Goal: Task Accomplishment & Management: Manage account settings

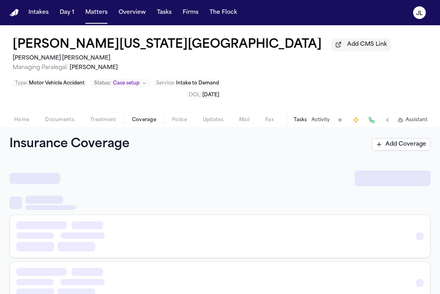
click at [146, 123] on span "Coverage" at bounding box center [144, 120] width 24 height 6
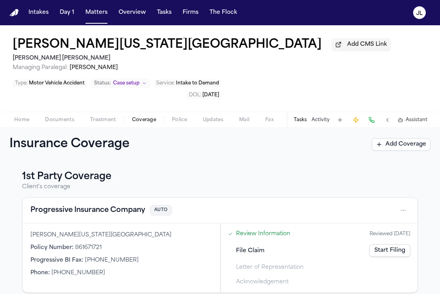
scroll to position [17, 0]
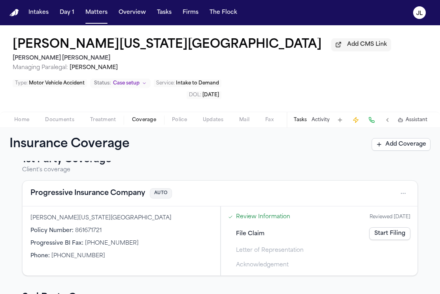
click at [121, 194] on button "Progressive Insurance Company" at bounding box center [87, 193] width 115 height 11
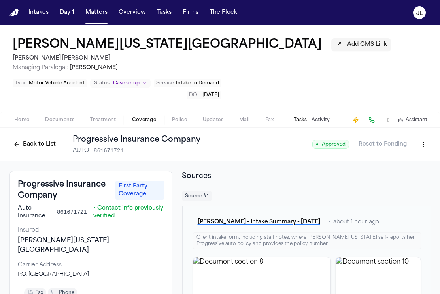
click at [42, 155] on div "Back to List Progressive Insurance Company AUTO 861671721" at bounding box center [104, 144] width 191 height 21
click at [42, 151] on button "Back to List" at bounding box center [34, 144] width 50 height 13
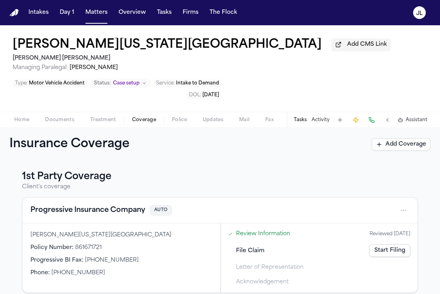
click at [386, 250] on link "Start Filing" at bounding box center [389, 251] width 41 height 13
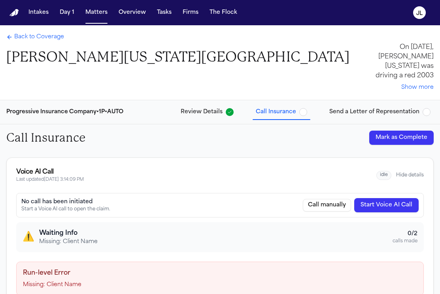
click at [376, 202] on button "Start Voice AI Call" at bounding box center [386, 205] width 64 height 14
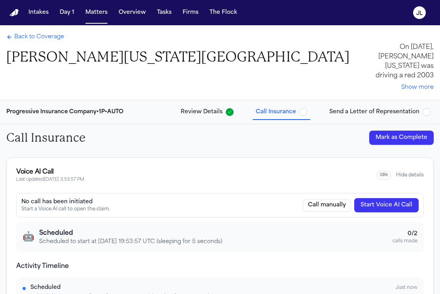
click at [37, 32] on div "Back to Coverage Ana Virginia Nava-Santiago On October 9, 2025, Ana Virginia Na…" at bounding box center [220, 62] width 440 height 75
click at [37, 36] on span "Back to Coverage" at bounding box center [39, 37] width 50 height 8
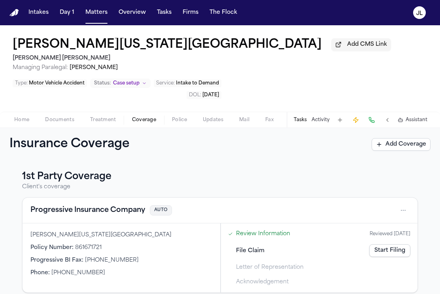
drag, startPoint x: 174, startPoint y: 50, endPoint x: 32, endPoint y: 93, distance: 148.3
click at [33, 64] on div "Ana Virginia Nava-Santiago Add CMS Link Steele Adams Hosman Managing Paralegal:…" at bounding box center [202, 55] width 378 height 34
click at [29, 120] on button "Home" at bounding box center [21, 119] width 31 height 9
click at [144, 119] on span "Coverage" at bounding box center [144, 120] width 24 height 6
click at [103, 213] on button "Progressive Insurance Company" at bounding box center [87, 210] width 115 height 11
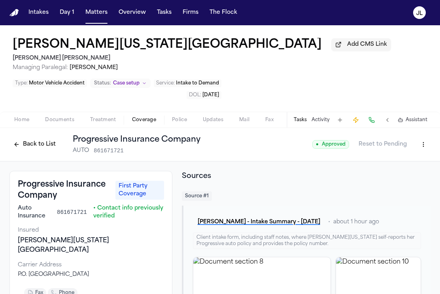
click at [53, 144] on button "Back to List" at bounding box center [34, 144] width 50 height 13
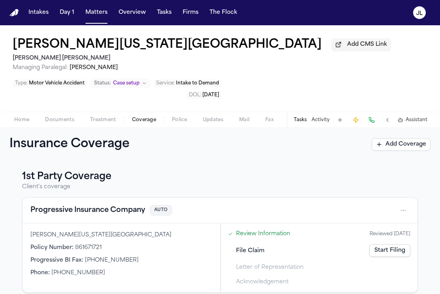
click at [383, 253] on link "Start Filing" at bounding box center [389, 251] width 41 height 13
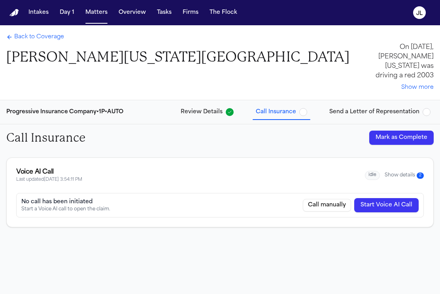
click at [395, 178] on button "Show details 2" at bounding box center [404, 175] width 39 height 7
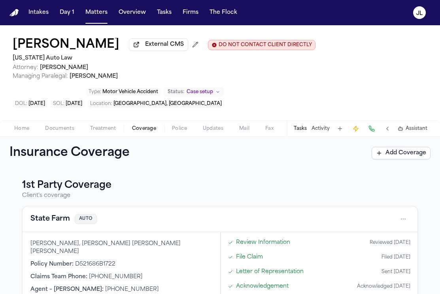
scroll to position [257, 0]
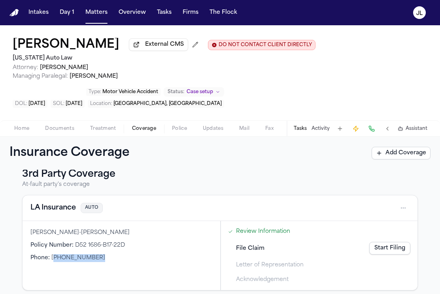
drag, startPoint x: 98, startPoint y: 255, endPoint x: 50, endPoint y: 253, distance: 48.2
click at [51, 255] on div "Phone : (800) 893-9393" at bounding box center [121, 259] width 182 height 8
copy span "(800) 893-9393"
click at [375, 132] on button at bounding box center [371, 128] width 11 height 11
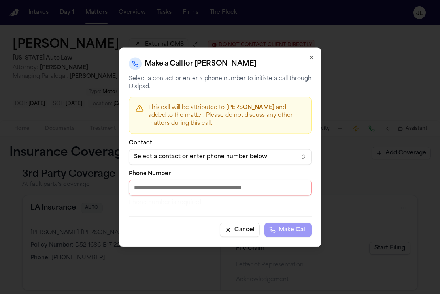
click at [224, 191] on input "Phone Number" at bounding box center [220, 188] width 183 height 16
paste input "**********"
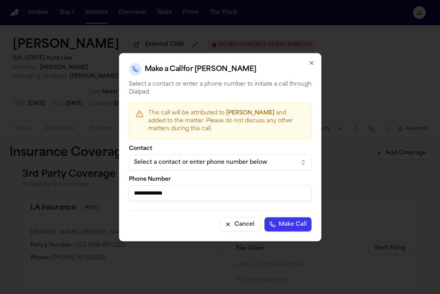
type input "**********"
click at [291, 226] on button "Make Call" at bounding box center [287, 224] width 47 height 14
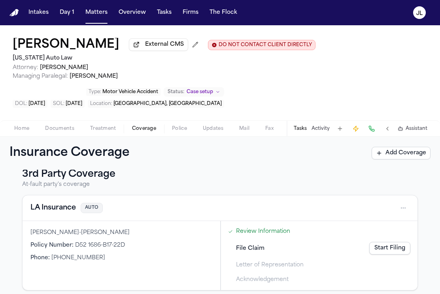
click at [22, 131] on span "Home" at bounding box center [21, 129] width 15 height 6
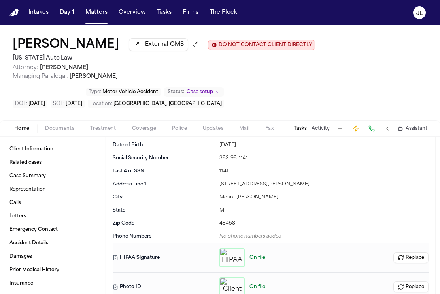
scroll to position [62, 0]
click at [147, 130] on span "Coverage" at bounding box center [144, 129] width 24 height 6
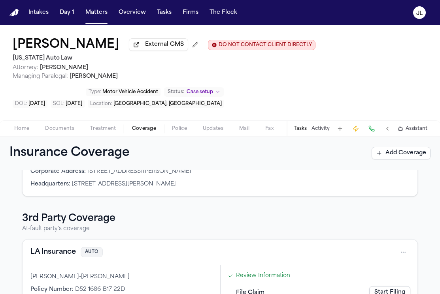
scroll to position [257, 0]
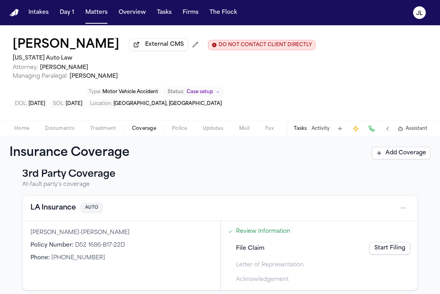
click at [57, 203] on button "LA Insurance" at bounding box center [52, 208] width 45 height 11
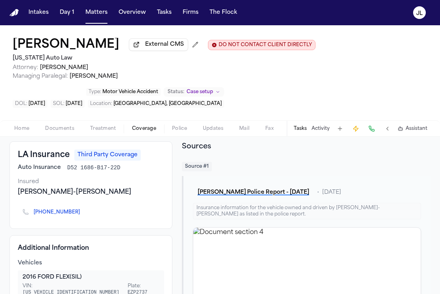
scroll to position [36, 0]
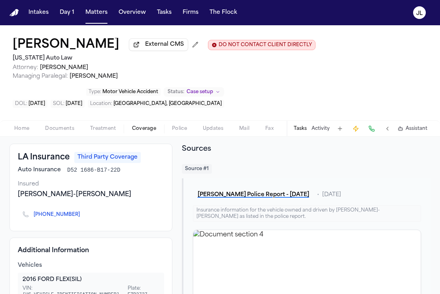
click at [17, 128] on span "Home" at bounding box center [21, 129] width 15 height 6
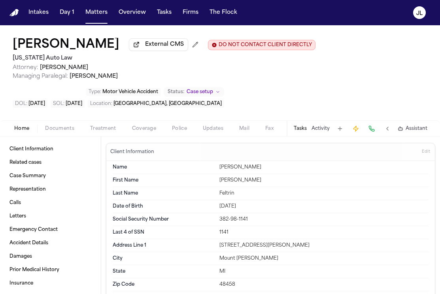
click at [140, 126] on button "Coverage" at bounding box center [144, 128] width 40 height 9
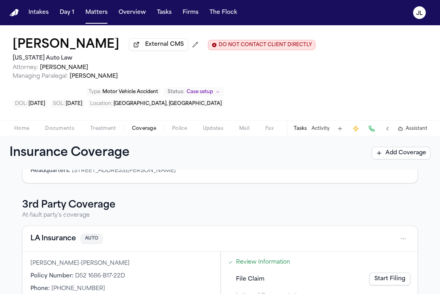
scroll to position [230, 0]
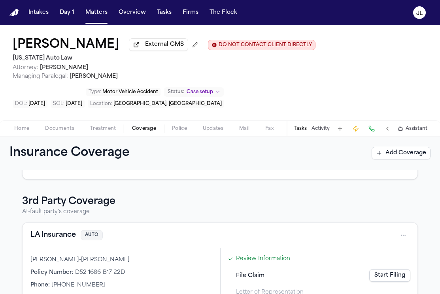
click at [55, 232] on button "LA Insurance" at bounding box center [52, 235] width 45 height 11
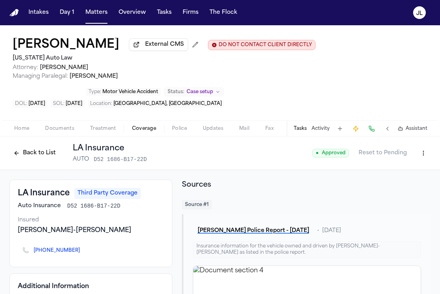
click at [425, 160] on html "Intakes Day 1 Matters Overview Tasks Firms The Flock JL Jackie Feltrin External…" at bounding box center [220, 147] width 440 height 294
click at [399, 171] on div "Edit Coverage" at bounding box center [396, 172] width 66 height 13
select select "**********"
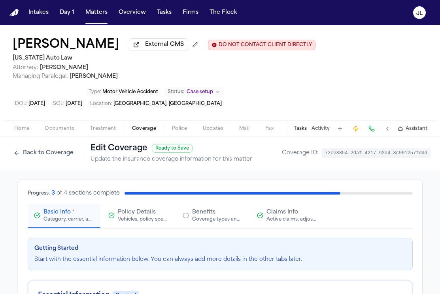
click at [55, 160] on button "Back to Coverage" at bounding box center [43, 153] width 68 height 13
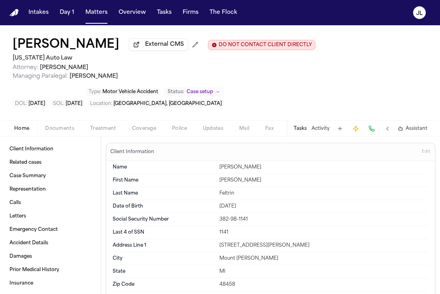
click at [19, 127] on span "Home" at bounding box center [21, 129] width 15 height 6
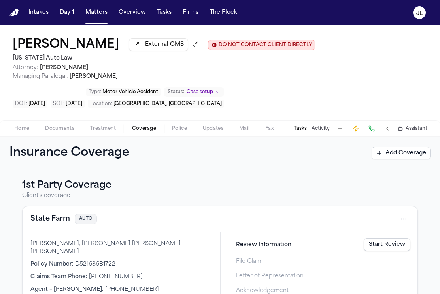
click at [139, 131] on span "Coverage" at bounding box center [144, 129] width 24 height 6
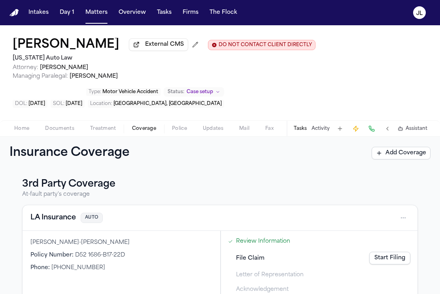
scroll to position [251, 0]
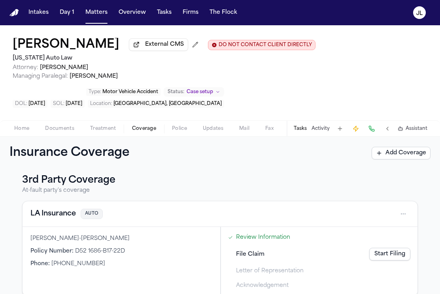
click at [65, 213] on button "LA Insurance" at bounding box center [52, 214] width 45 height 11
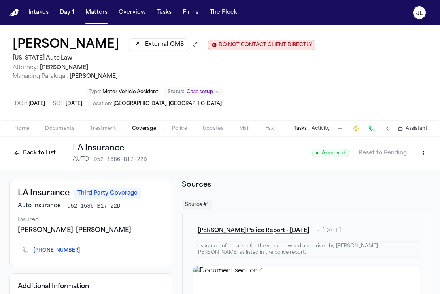
click at [35, 163] on div "Back to List LA Insurance AUTO D52 1686-B17-22D" at bounding box center [77, 153] width 137 height 21
click at [35, 160] on button "Back to List" at bounding box center [34, 153] width 50 height 13
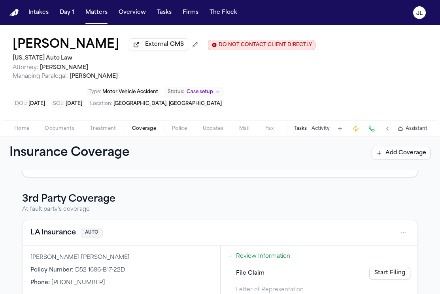
scroll to position [257, 0]
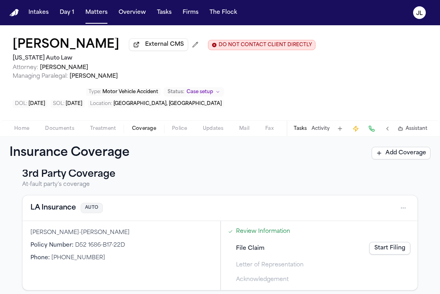
click at [57, 203] on button "LA Insurance" at bounding box center [52, 208] width 45 height 11
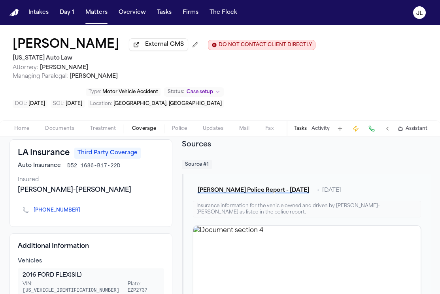
scroll to position [40, 0]
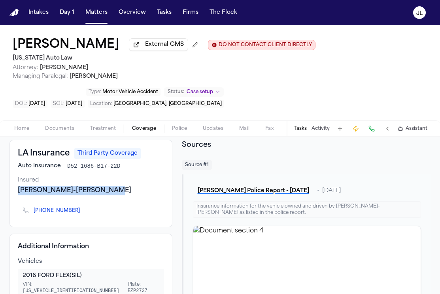
drag, startPoint x: 15, startPoint y: 191, endPoint x: 100, endPoint y: 194, distance: 84.7
click at [100, 194] on div "LA Insurance Third Party Coverage Auto Insurance D52 1686-B17-22D Insured Felic…" at bounding box center [90, 184] width 163 height 88
click at [73, 193] on div "Felicia Sharice-Alice Joy" at bounding box center [91, 190] width 146 height 9
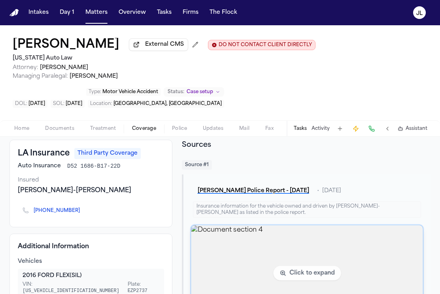
click at [215, 240] on img "View document section 4" at bounding box center [307, 274] width 232 height 96
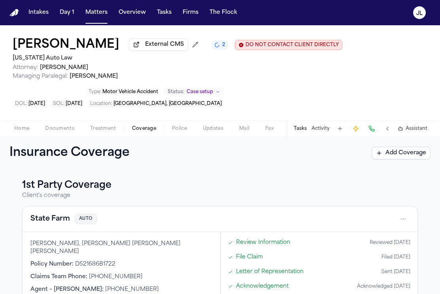
click at [379, 128] on div "Tasks Activity Assistant" at bounding box center [360, 128] width 147 height 15
click at [375, 132] on button at bounding box center [371, 128] width 11 height 11
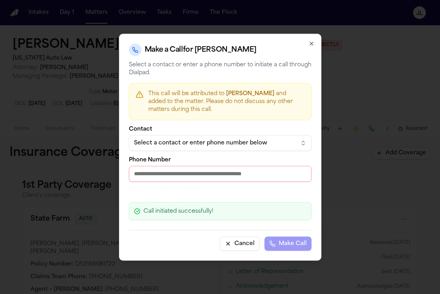
click at [251, 181] on input "Phone Number" at bounding box center [220, 174] width 183 height 16
paste input "**********"
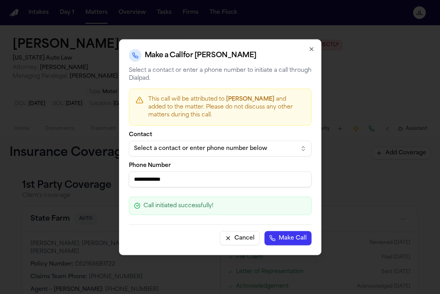
type input "**********"
click at [264, 231] on button "Make Call" at bounding box center [287, 238] width 47 height 14
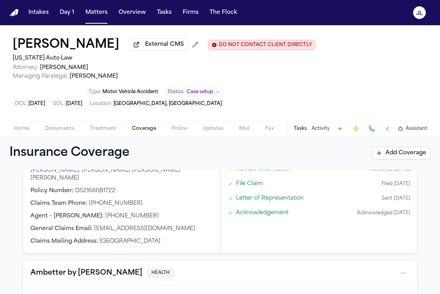
scroll to position [257, 0]
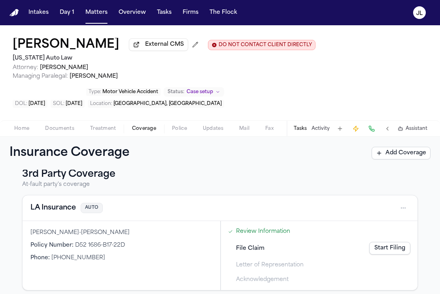
click at [64, 204] on button "LA Insurance" at bounding box center [52, 208] width 45 height 11
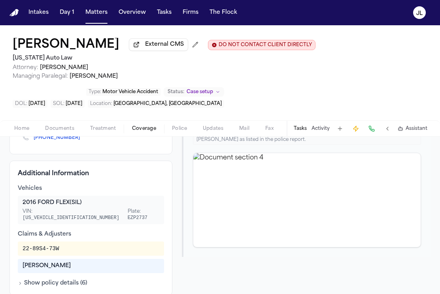
scroll to position [133, 0]
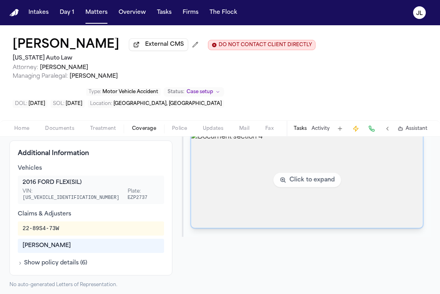
click at [225, 185] on img "View document section 4" at bounding box center [307, 180] width 232 height 96
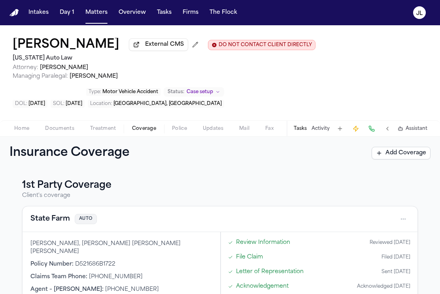
click at [47, 222] on button "State Farm" at bounding box center [50, 219] width 40 height 11
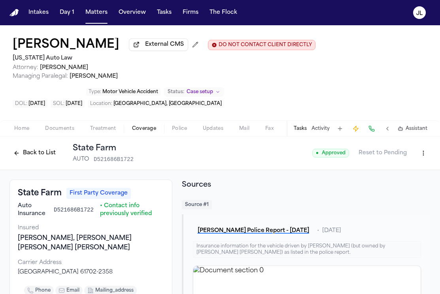
click at [23, 157] on button "Back to List" at bounding box center [34, 153] width 50 height 13
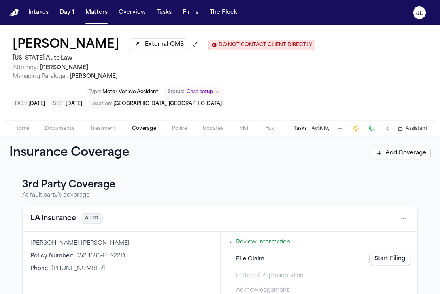
scroll to position [257, 0]
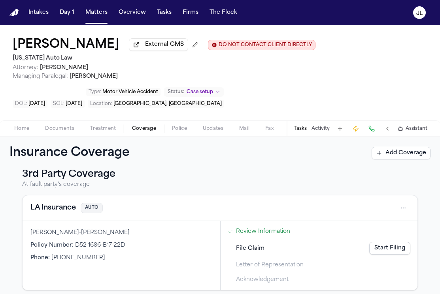
click at [69, 203] on button "LA Insurance" at bounding box center [52, 208] width 45 height 11
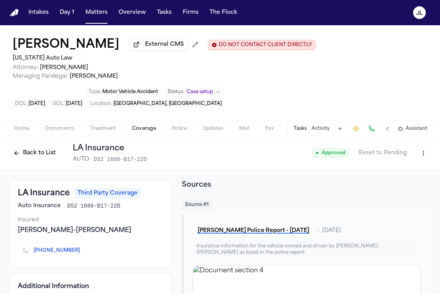
click at [424, 152] on html "Intakes Day 1 Matters Overview Tasks Firms The Flock JL Jackie Feltrin External…" at bounding box center [220, 147] width 440 height 294
click at [386, 177] on div "Edit Coverage" at bounding box center [396, 172] width 66 height 13
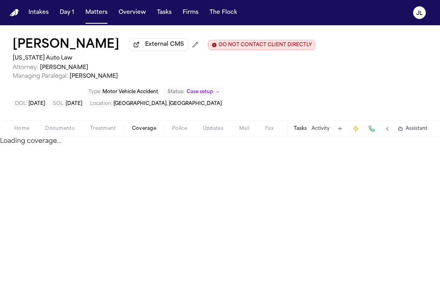
select select "**********"
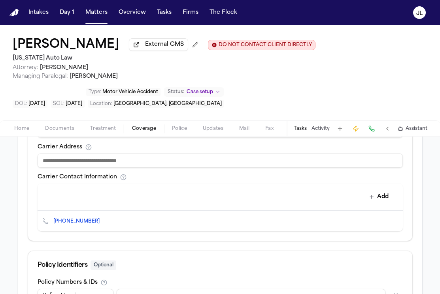
scroll to position [323, 0]
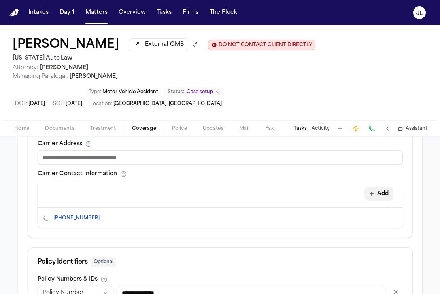
click at [376, 192] on button "Add" at bounding box center [378, 194] width 29 height 14
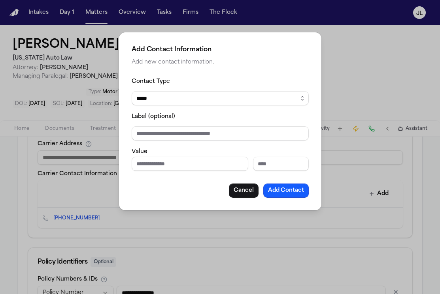
click at [169, 164] on input "Phone number" at bounding box center [190, 164] width 117 height 14
type input "**********"
click at [291, 192] on button "Add Contact" at bounding box center [285, 191] width 45 height 14
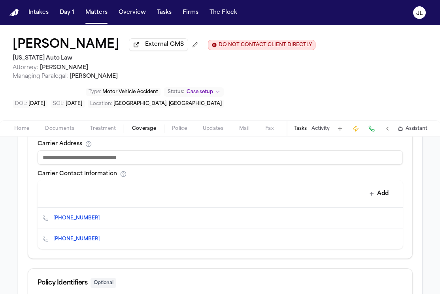
click at [392, 217] on button "Delete contact" at bounding box center [392, 218] width 11 height 11
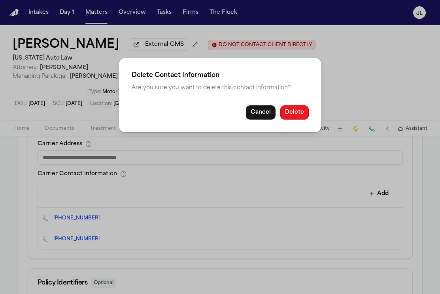
click at [292, 107] on button "Delete" at bounding box center [294, 113] width 28 height 14
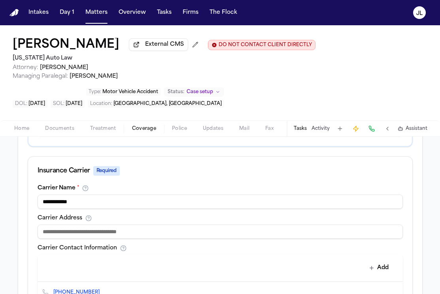
scroll to position [248, 0]
click at [91, 204] on input "**********" at bounding box center [220, 202] width 365 height 14
type input "**********"
click at [166, 215] on div "**********" at bounding box center [220, 249] width 384 height 127
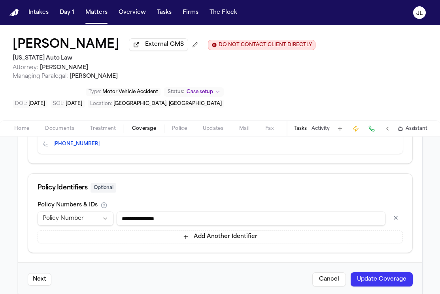
scroll to position [411, 0]
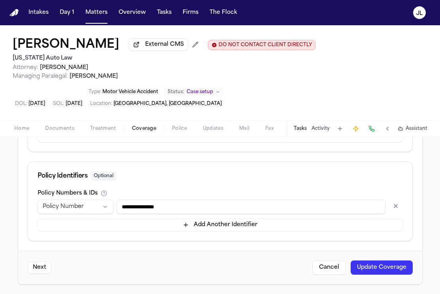
click at [363, 261] on button "Update Coverage" at bounding box center [382, 268] width 62 height 14
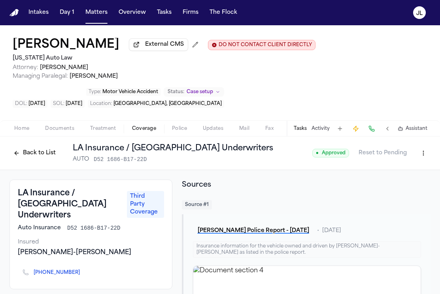
click at [425, 160] on html "Intakes Day 1 Matters Overview Tasks Firms The Flock JL Jackie Feltrin External…" at bounding box center [220, 147] width 440 height 294
click at [398, 170] on div "Edit Coverage" at bounding box center [396, 172] width 66 height 13
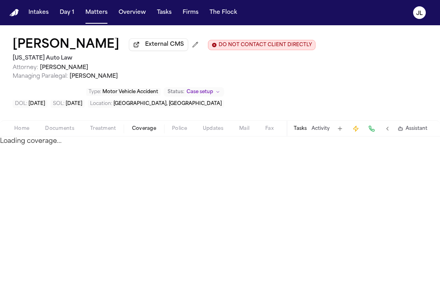
select select "**********"
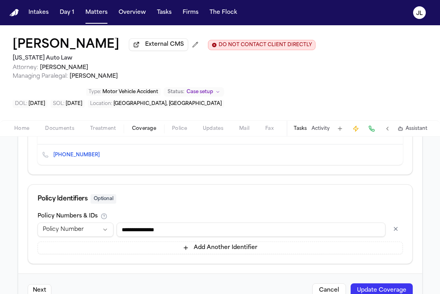
scroll to position [411, 0]
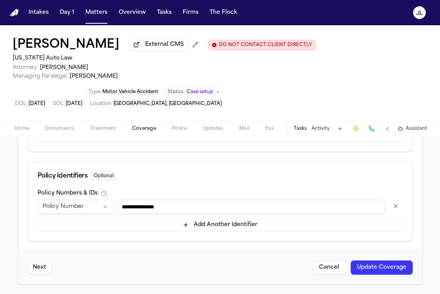
click at [136, 208] on input "**********" at bounding box center [251, 207] width 269 height 14
click at [121, 204] on input "**********" at bounding box center [251, 207] width 269 height 14
click at [193, 204] on input "**********" at bounding box center [251, 207] width 269 height 14
type input "**********"
click at [377, 269] on button "Update Coverage" at bounding box center [382, 268] width 62 height 14
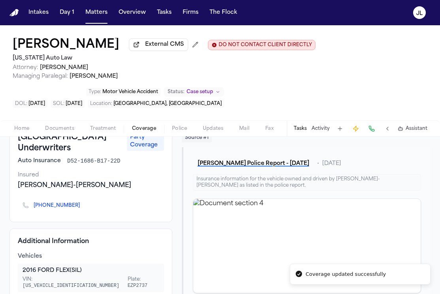
scroll to position [68, 0]
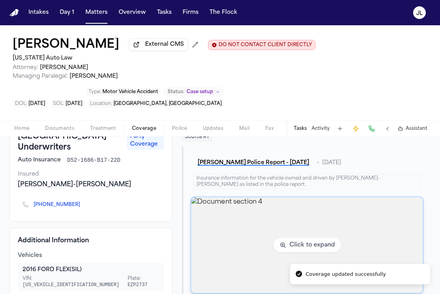
click at [246, 243] on img "View document section 4" at bounding box center [307, 246] width 232 height 96
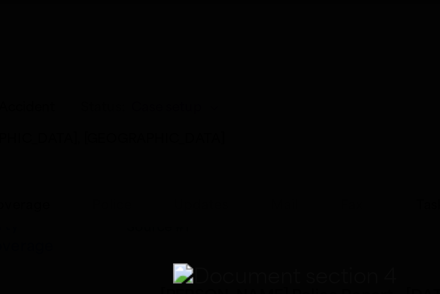
drag, startPoint x: 176, startPoint y: 112, endPoint x: 200, endPoint y: 111, distance: 24.1
click at [202, 150] on img "Zoomable image viewer. Use mouse wheel to zoom, drag to pan, or press R to rese…" at bounding box center [244, 155] width 84 height 11
drag, startPoint x: 193, startPoint y: 111, endPoint x: 203, endPoint y: 110, distance: 10.3
click at [209, 150] on img "Zoomable image viewer. Use mouse wheel to zoom, drag to pan, or press R to rese…" at bounding box center [251, 155] width 84 height 11
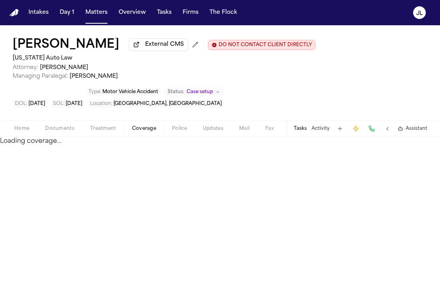
select select "**********"
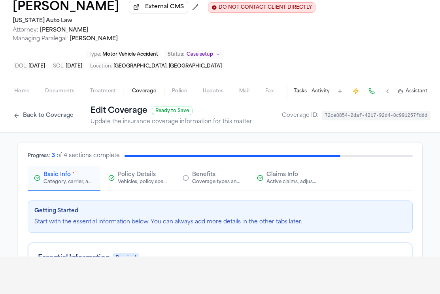
click at [270, 170] on button "Claims Info Active claims, adjusters, and subrogation details" at bounding box center [287, 178] width 73 height 25
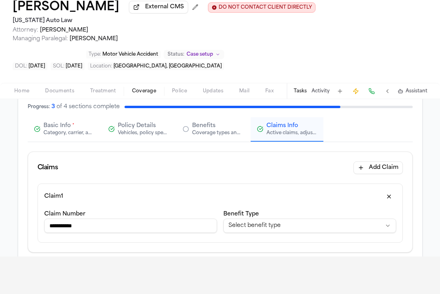
scroll to position [57, 0]
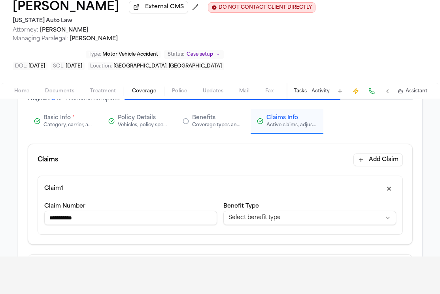
click at [134, 223] on input "**********" at bounding box center [130, 218] width 173 height 14
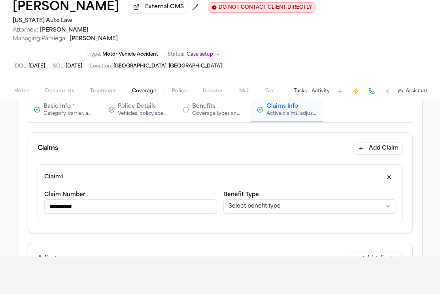
scroll to position [0, 0]
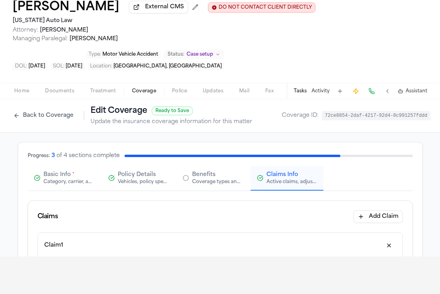
click at [62, 178] on span "Basic Info" at bounding box center [56, 175] width 27 height 8
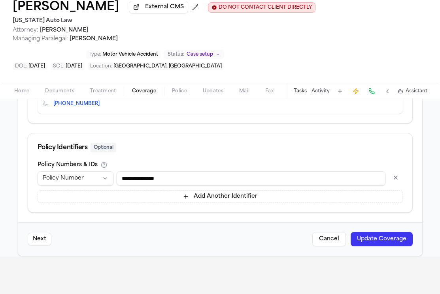
scroll to position [411, 0]
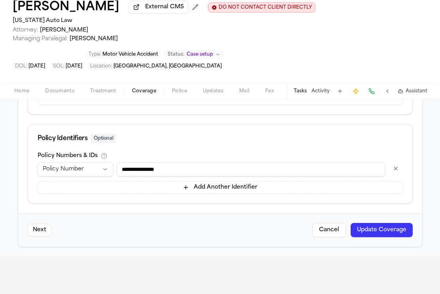
drag, startPoint x: 192, startPoint y: 168, endPoint x: 115, endPoint y: 163, distance: 76.8
click at [115, 164] on div "**********" at bounding box center [220, 169] width 365 height 14
click at [373, 230] on button "Update Coverage" at bounding box center [382, 230] width 62 height 14
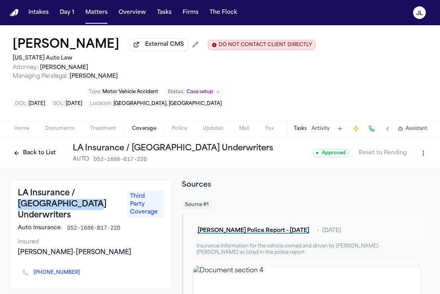
drag, startPoint x: 71, startPoint y: 211, endPoint x: 77, endPoint y: 193, distance: 19.0
click at [77, 193] on h3 "LA Insurance / USA Underwriters" at bounding box center [70, 204] width 104 height 33
copy h3 "USA Underwriters"
click at [26, 160] on button "Back to List" at bounding box center [34, 153] width 50 height 13
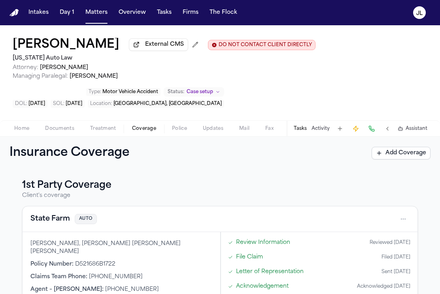
scroll to position [257, 0]
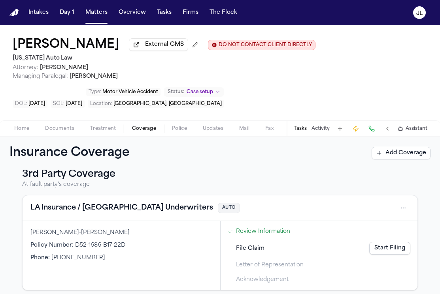
click at [93, 203] on button "LA Insurance / USA Underwriters" at bounding box center [121, 208] width 183 height 11
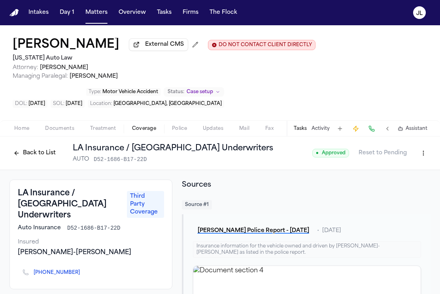
click at [425, 159] on html "Intakes Day 1 Matters Overview Tasks Firms The Flock JL Jackie Feltrin External…" at bounding box center [220, 147] width 440 height 294
click at [409, 168] on div "Edit Coverage" at bounding box center [396, 172] width 66 height 13
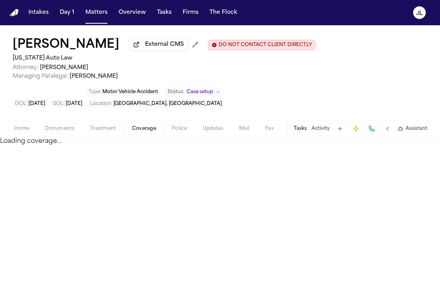
select select "**********"
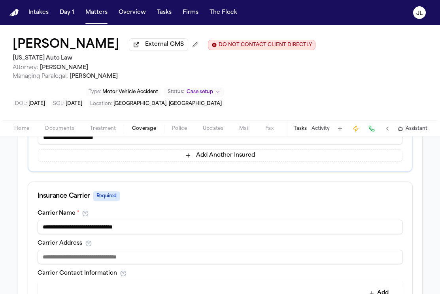
scroll to position [225, 0]
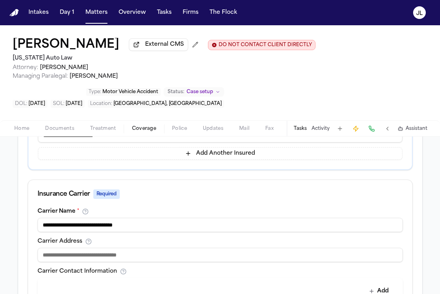
click at [164, 247] on div "Carrier Address" at bounding box center [220, 251] width 365 height 24
click at [149, 258] on input at bounding box center [220, 255] width 365 height 14
paste input "**********"
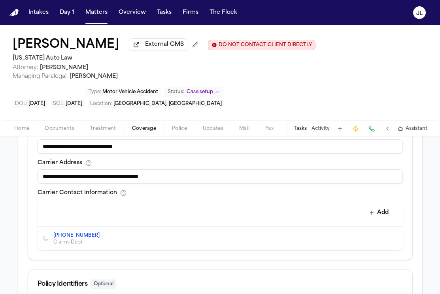
scroll to position [414, 0]
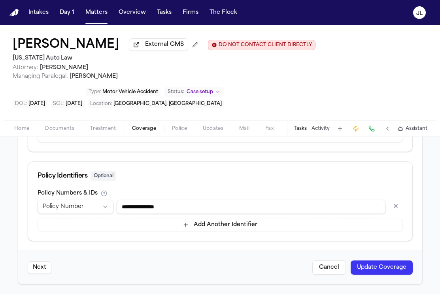
type input "**********"
click at [398, 262] on button "Update Coverage" at bounding box center [382, 268] width 62 height 14
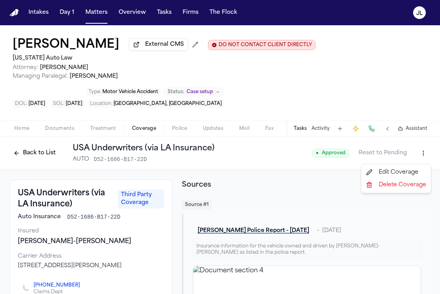
click at [419, 151] on html "Intakes Day 1 Matters Overview Tasks Firms The Flock JL Jackie Feltrin External…" at bounding box center [220, 147] width 440 height 294
click at [399, 169] on div "Edit Coverage" at bounding box center [396, 172] width 66 height 13
select select "**********"
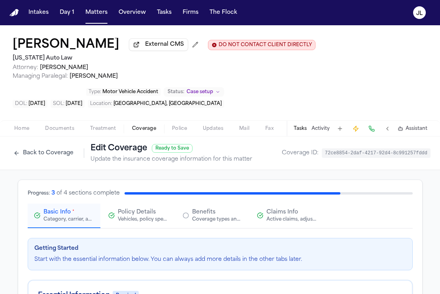
click at [291, 210] on button "Claims Info Active claims, adjusters, and subrogation details" at bounding box center [287, 216] width 73 height 25
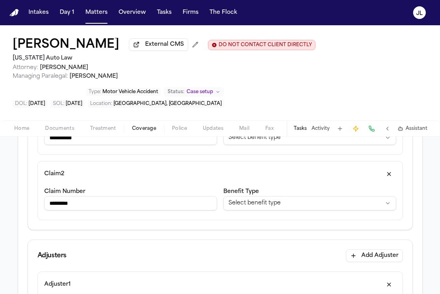
scroll to position [149, 0]
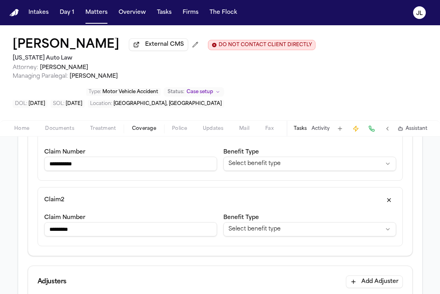
click at [387, 196] on button "button" at bounding box center [389, 200] width 14 height 13
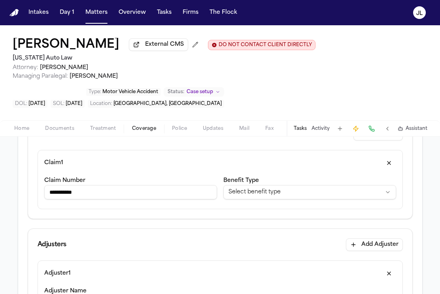
scroll to position [116, 0]
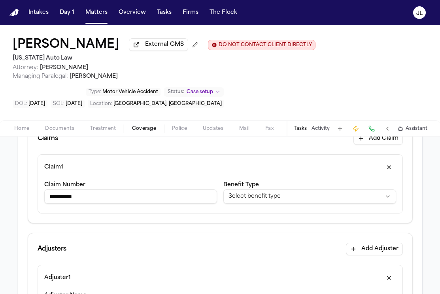
click at [277, 205] on html "**********" at bounding box center [220, 147] width 440 height 294
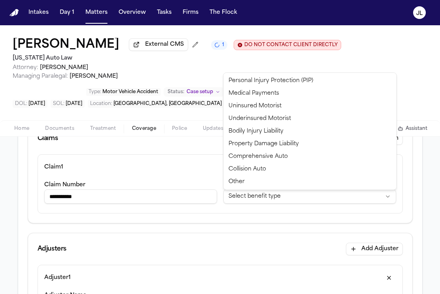
select select "**********"
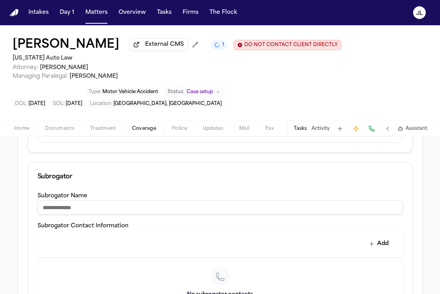
scroll to position [584, 0]
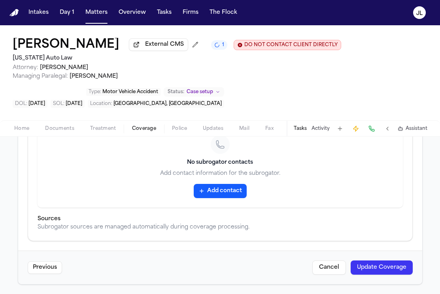
click at [384, 268] on button "Update Coverage" at bounding box center [382, 268] width 62 height 14
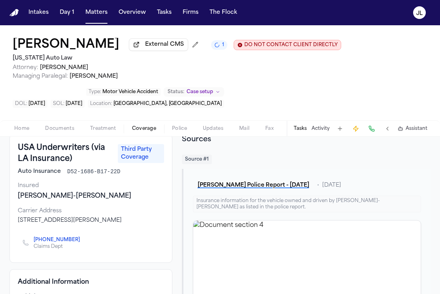
scroll to position [38, 0]
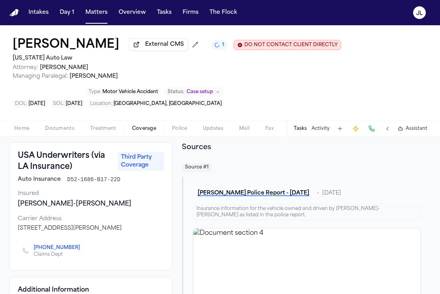
click at [83, 250] on icon "Copy to clipboard" at bounding box center [84, 248] width 3 height 4
click at [375, 130] on button at bounding box center [371, 128] width 11 height 11
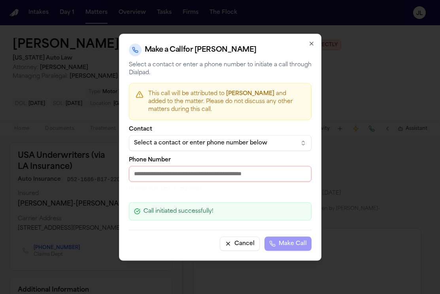
click at [231, 176] on input "Phone Number" at bounding box center [220, 174] width 183 height 16
paste input "**********"
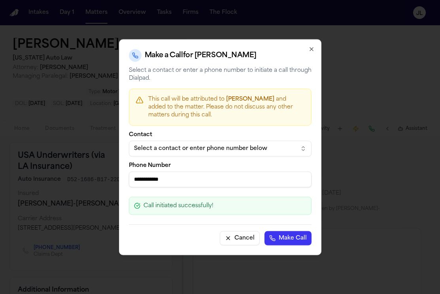
type input "**********"
click at [296, 246] on div "**********" at bounding box center [220, 147] width 202 height 216
click at [294, 242] on button "Make Call" at bounding box center [287, 238] width 47 height 14
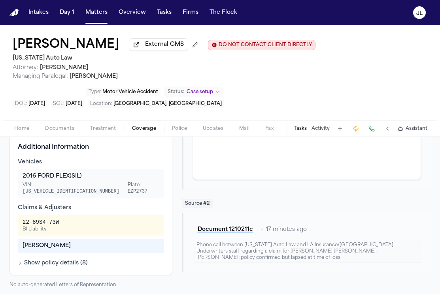
scroll to position [0, 0]
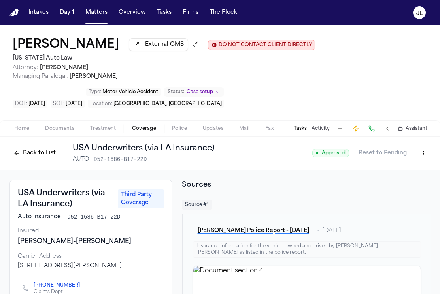
click at [28, 147] on div "Back to List USA Underwriters (via LA Insurance) AUTO D52-1686-B17-22D" at bounding box center [111, 153] width 205 height 21
click at [28, 156] on button "Back to List" at bounding box center [34, 153] width 50 height 13
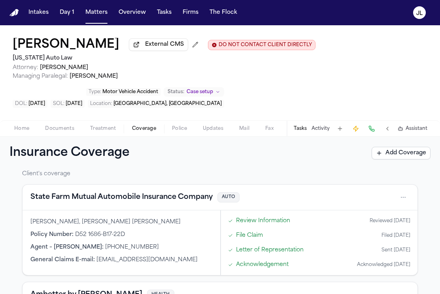
scroll to position [30, 0]
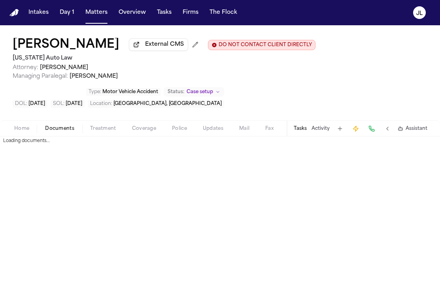
click at [46, 130] on span "Documents" at bounding box center [59, 129] width 29 height 6
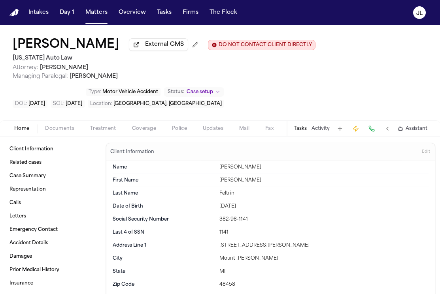
click at [24, 130] on span "Home" at bounding box center [21, 129] width 15 height 6
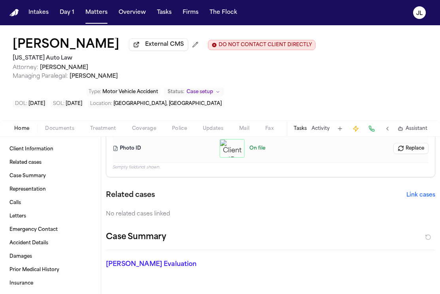
scroll to position [205, 0]
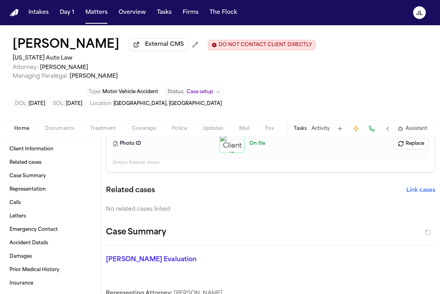
click at [142, 132] on span "Coverage" at bounding box center [144, 129] width 24 height 6
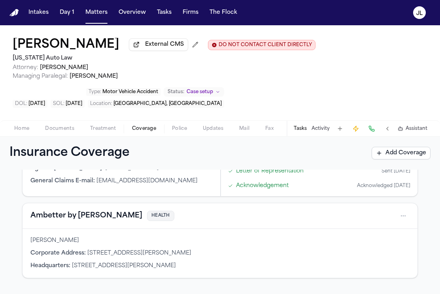
scroll to position [229, 0]
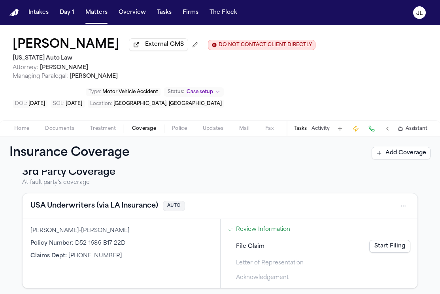
click at [117, 209] on button "USA Underwriters (via LA Insurance)" at bounding box center [94, 206] width 128 height 11
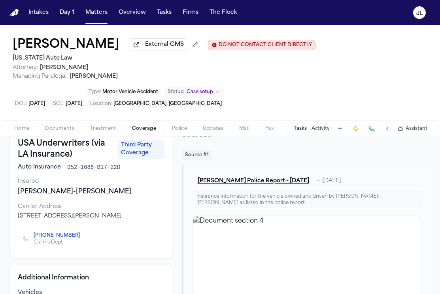
scroll to position [49, 0]
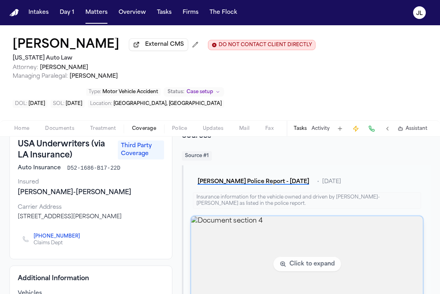
click at [231, 237] on img "View document section 4" at bounding box center [307, 265] width 232 height 96
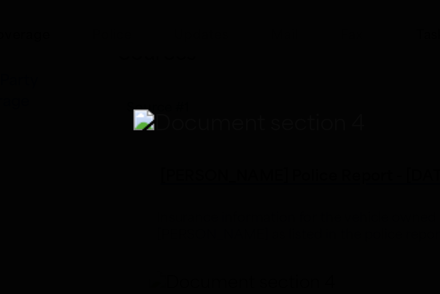
drag, startPoint x: 169, startPoint y: 168, endPoint x: 182, endPoint y: 177, distance: 16.1
click at [187, 168] on img "Zoomable image viewer. Use mouse wheel to zoom, drag to pan, or press R to rese…" at bounding box center [230, 163] width 87 height 12
drag, startPoint x: 183, startPoint y: 177, endPoint x: 188, endPoint y: 178, distance: 5.2
click at [190, 171] on img "Zoomable image viewer. Use mouse wheel to zoom, drag to pan, or press R to rese…" at bounding box center [233, 165] width 87 height 12
drag, startPoint x: 177, startPoint y: 169, endPoint x: 187, endPoint y: 179, distance: 13.7
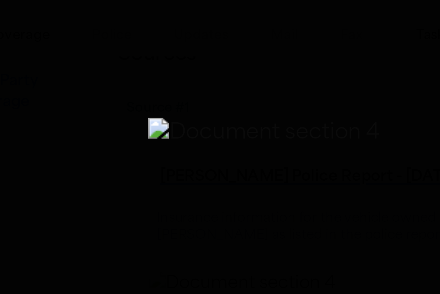
click at [193, 172] on img "Zoomable image viewer. Use mouse wheel to zoom, drag to pan, or press R to rese…" at bounding box center [236, 166] width 87 height 12
drag, startPoint x: 189, startPoint y: 157, endPoint x: 189, endPoint y: 179, distance: 22.1
click at [202, 178] on img "Zoomable image viewer. Use mouse wheel to zoom, drag to pan, or press R to rese…" at bounding box center [245, 179] width 87 height 12
drag, startPoint x: 175, startPoint y: 138, endPoint x: 188, endPoint y: 147, distance: 16.4
click at [213, 199] on img "Zoomable image viewer. Use mouse wheel to zoom, drag to pan, or press R to rese…" at bounding box center [256, 205] width 87 height 12
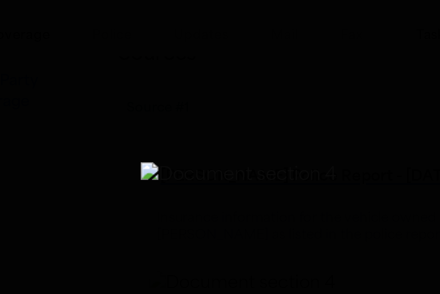
drag, startPoint x: 181, startPoint y: 162, endPoint x: 188, endPoint y: 191, distance: 30.0
click at [190, 186] on img "Zoomable image viewer. Use mouse wheel to zoom, drag to pan, or press R to rese…" at bounding box center [227, 181] width 74 height 10
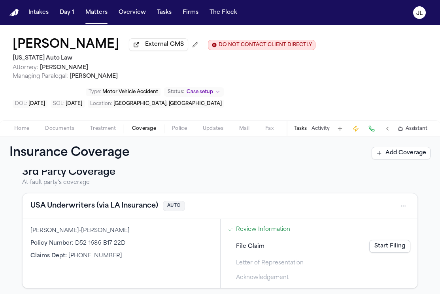
scroll to position [235, 0]
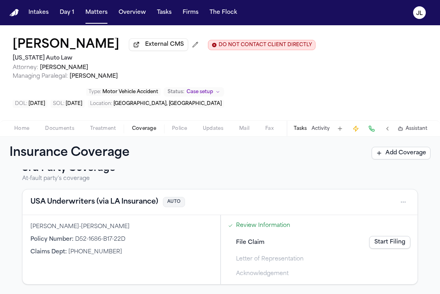
click at [115, 204] on button "USA Underwriters (via LA Insurance)" at bounding box center [94, 202] width 128 height 11
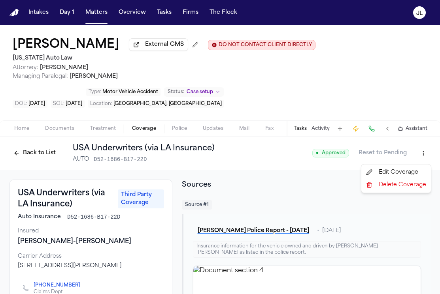
click at [428, 154] on html "Intakes Day 1 Matters Overview Tasks Firms The Flock JL Jackie Feltrin External…" at bounding box center [220, 147] width 440 height 294
click at [399, 168] on div "Edit Coverage" at bounding box center [396, 172] width 66 height 13
select select "**********"
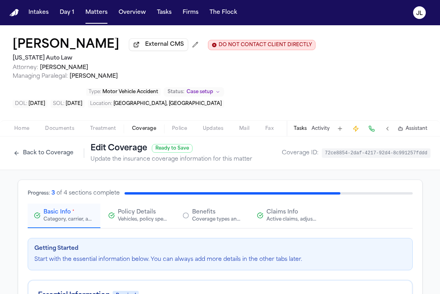
click at [283, 216] on span "Claims Info" at bounding box center [282, 213] width 32 height 8
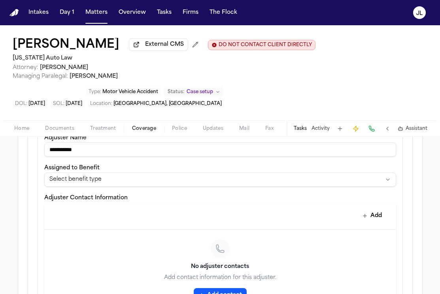
scroll to position [240, 0]
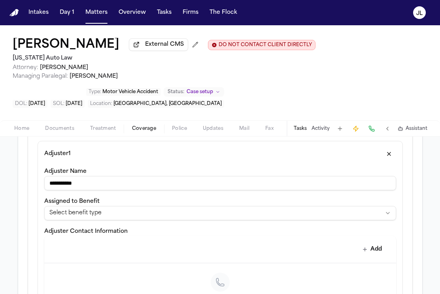
click at [388, 151] on button "button" at bounding box center [389, 154] width 14 height 13
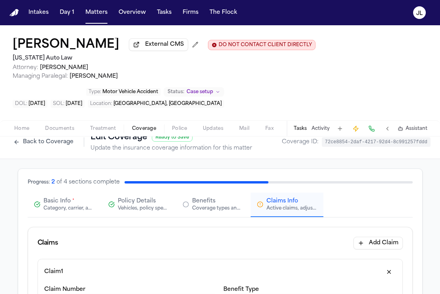
scroll to position [0, 0]
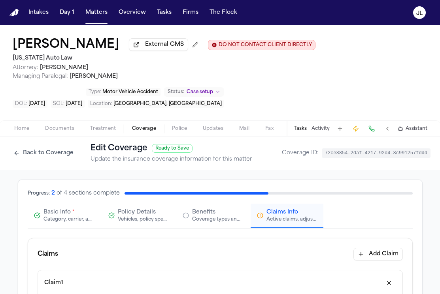
click at [52, 217] on span "Basic Info" at bounding box center [56, 213] width 27 height 8
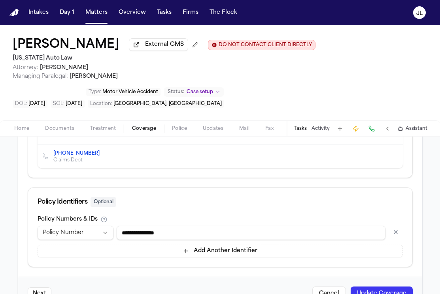
scroll to position [387, 0]
click at [366, 291] on button "Update Coverage" at bounding box center [382, 294] width 62 height 14
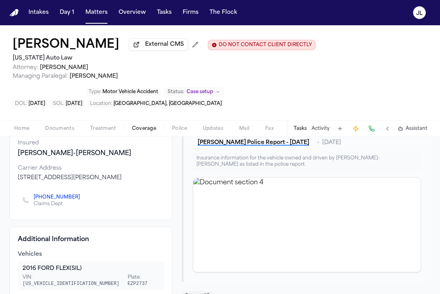
scroll to position [90, 0]
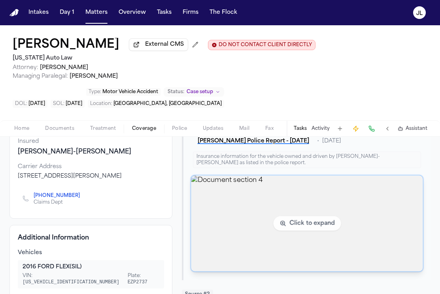
click at [251, 205] on img "View document section 4" at bounding box center [307, 224] width 232 height 96
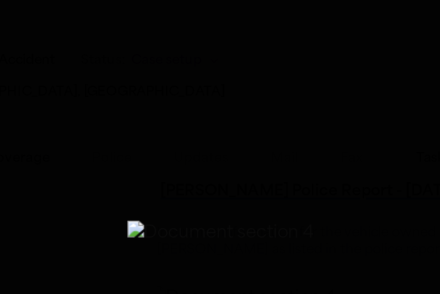
drag, startPoint x: 166, startPoint y: 147, endPoint x: 155, endPoint y: 147, distance: 11.1
click at [185, 152] on img "Zoomable image viewer. Use mouse wheel to zoom, drag to pan, or press R to rese…" at bounding box center [220, 156] width 70 height 9
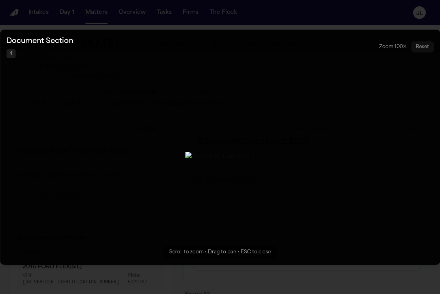
select select "**********"
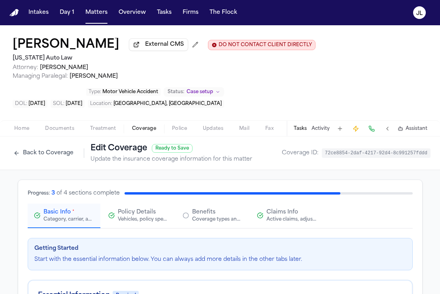
click at [32, 157] on button "Back to Coverage" at bounding box center [43, 153] width 68 height 13
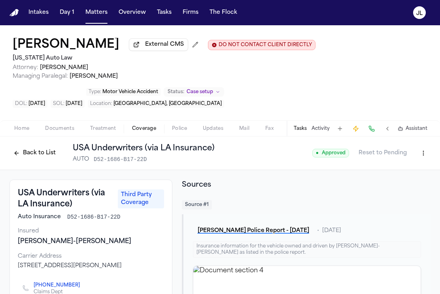
click at [425, 160] on html "Intakes Day 1 Matters Overview Tasks Firms The Flock JL Jackie Feltrin External…" at bounding box center [220, 147] width 440 height 294
click at [408, 171] on div "Edit Coverage" at bounding box center [396, 172] width 66 height 13
select select "**********"
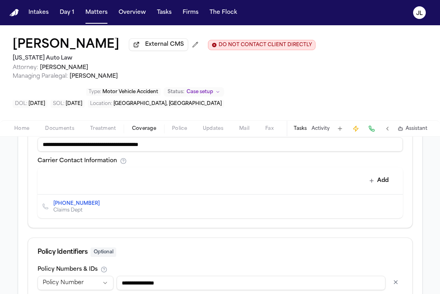
scroll to position [414, 0]
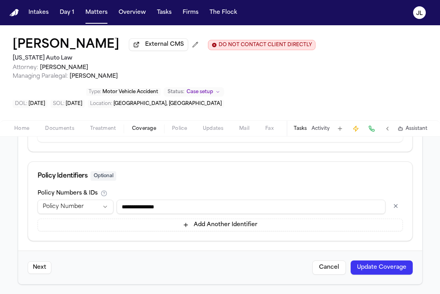
drag, startPoint x: 185, startPoint y: 208, endPoint x: 111, endPoint y: 208, distance: 73.9
click at [110, 208] on div "**********" at bounding box center [220, 207] width 365 height 14
drag, startPoint x: 170, startPoint y: 206, endPoint x: 130, endPoint y: 206, distance: 40.7
click at [129, 206] on input "******" at bounding box center [251, 207] width 269 height 14
paste input "**********"
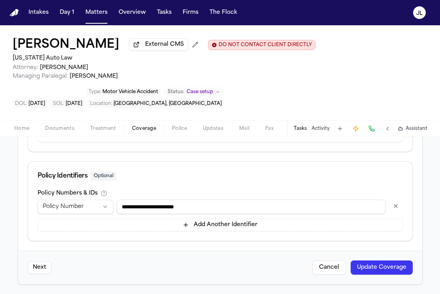
click at [151, 208] on input "**********" at bounding box center [251, 207] width 269 height 14
click at [182, 209] on input "**********" at bounding box center [251, 207] width 269 height 14
type input "**********"
click at [368, 272] on button "Update Coverage" at bounding box center [382, 268] width 62 height 14
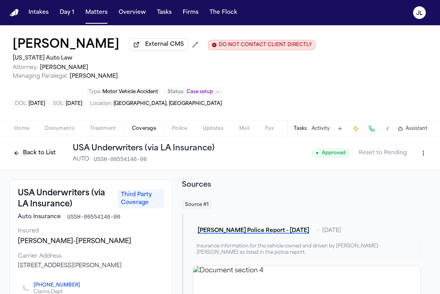
click at [420, 160] on html "Intakes Day 1 Matters Overview Tasks Firms The Flock JL Jackie Feltrin External…" at bounding box center [220, 147] width 440 height 294
click at [391, 173] on div "Edit Coverage" at bounding box center [396, 172] width 66 height 13
select select "**********"
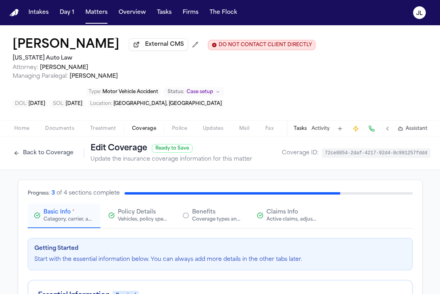
click at [275, 217] on span "Claims Info" at bounding box center [282, 213] width 32 height 8
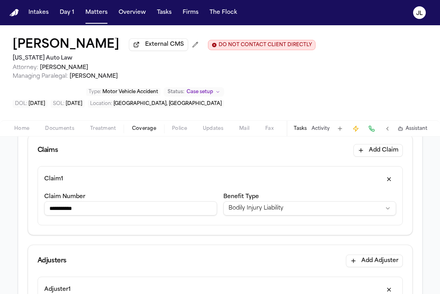
scroll to position [87, 0]
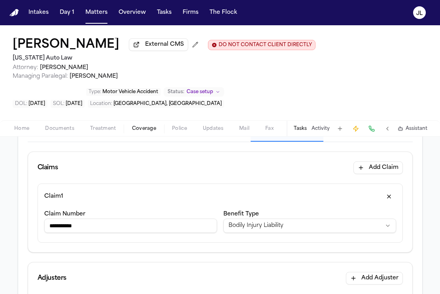
click at [110, 231] on input "**********" at bounding box center [130, 226] width 173 height 14
type input "**********"
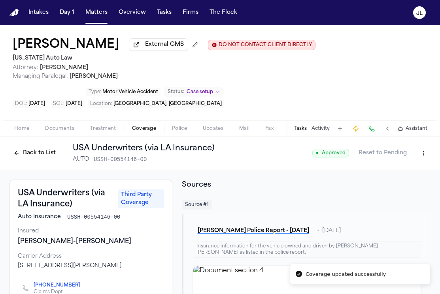
click at [421, 155] on html "Coverage updated successfully Intakes Day 1 Matters Overview Tasks Firms The Fl…" at bounding box center [220, 147] width 440 height 294
click at [408, 168] on div "Edit Coverage" at bounding box center [396, 172] width 66 height 13
select select "**********"
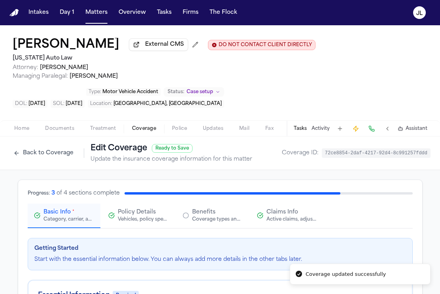
click at [285, 223] on div "Active claims, adjusters, and subrogation details" at bounding box center [291, 220] width 51 height 6
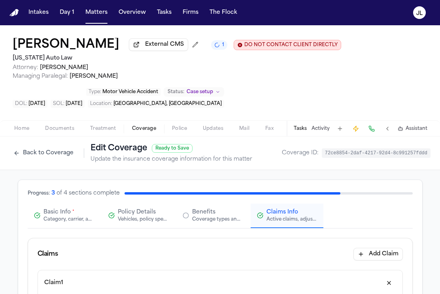
scroll to position [63, 0]
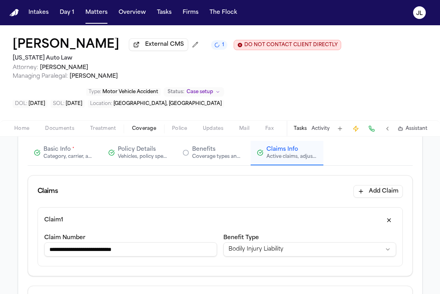
click at [172, 256] on input "**********" at bounding box center [130, 250] width 173 height 14
type input "**********"
click at [57, 164] on button "Basic Info * Category, carrier, and policy holder information" at bounding box center [64, 153] width 73 height 25
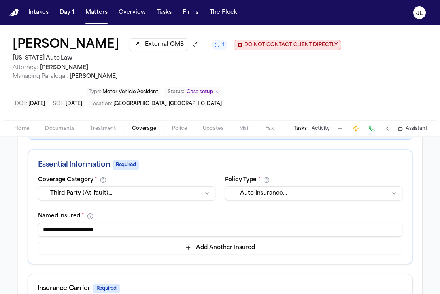
scroll to position [147, 0]
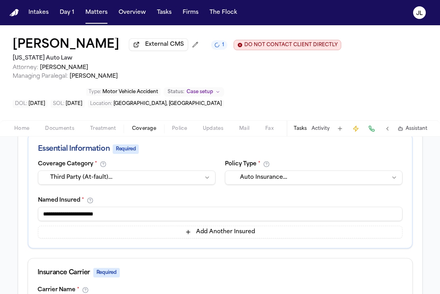
drag, startPoint x: 100, startPoint y: 217, endPoint x: 64, endPoint y: 215, distance: 36.0
click at [64, 215] on input "**********" at bounding box center [220, 214] width 364 height 14
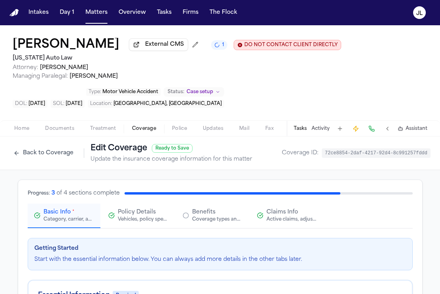
type input "**********"
click at [268, 210] on button "Claims Info Active claims, adjusters, and subrogation details" at bounding box center [287, 216] width 73 height 25
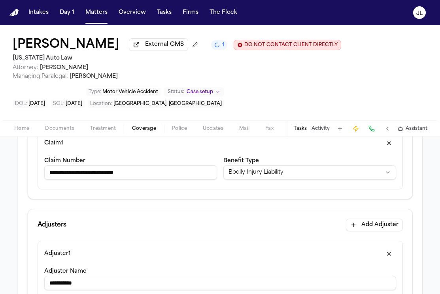
scroll to position [149, 0]
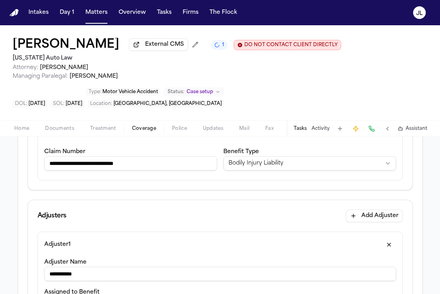
click at [105, 166] on input "**********" at bounding box center [130, 164] width 173 height 14
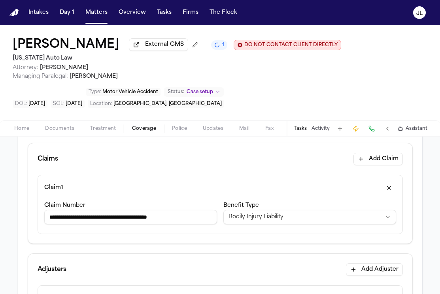
type input "**********"
click at [385, 165] on button "Add Claim" at bounding box center [377, 159] width 49 height 13
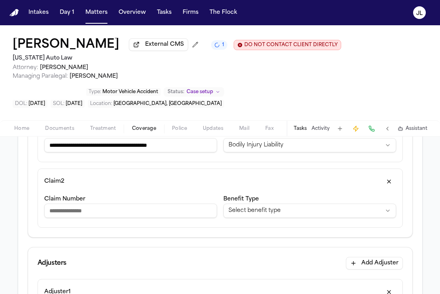
scroll to position [174, 0]
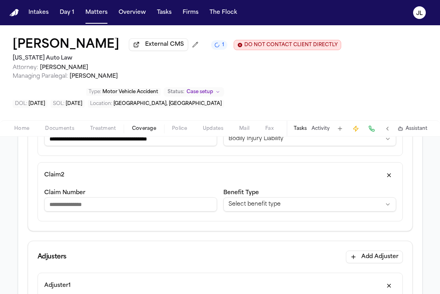
click at [294, 208] on html "**********" at bounding box center [220, 147] width 440 height 294
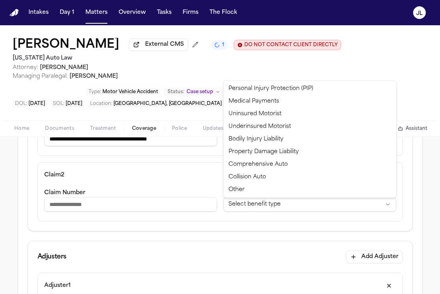
select select "**********"
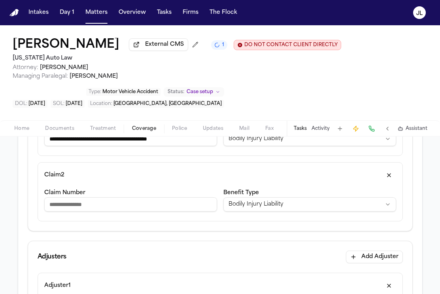
click at [84, 210] on input "Claim Number" at bounding box center [130, 205] width 173 height 14
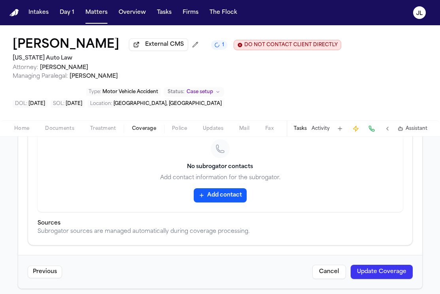
scroll to position [649, 0]
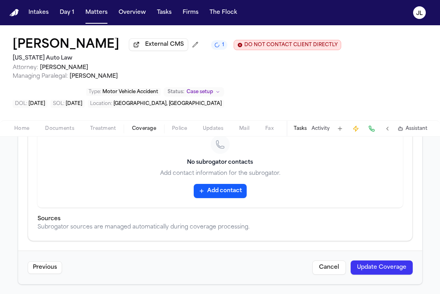
type input "**********"
click at [377, 270] on button "Update Coverage" at bounding box center [382, 268] width 62 height 14
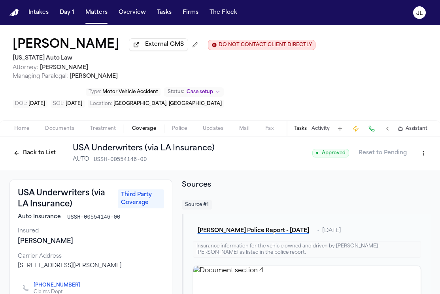
click at [23, 132] on span "Home" at bounding box center [21, 129] width 15 height 6
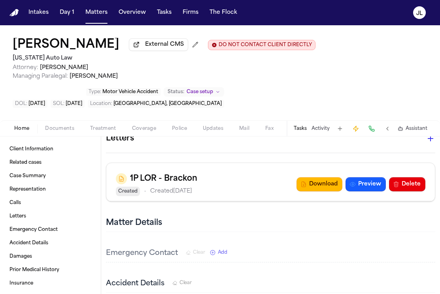
scroll to position [766, 0]
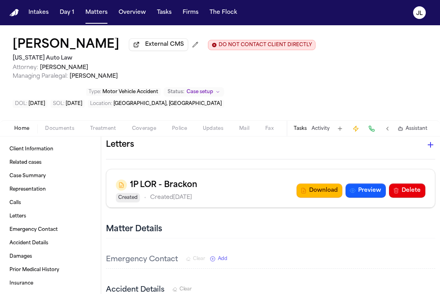
click at [428, 146] on icon "button" at bounding box center [431, 145] width 6 height 6
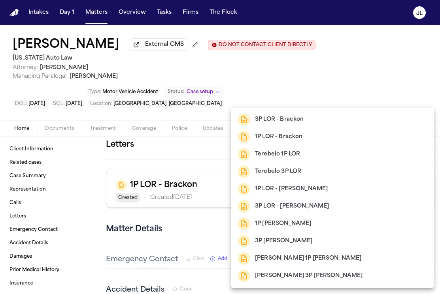
click at [291, 123] on h2 "3P LOR - Brackon" at bounding box center [279, 119] width 49 height 9
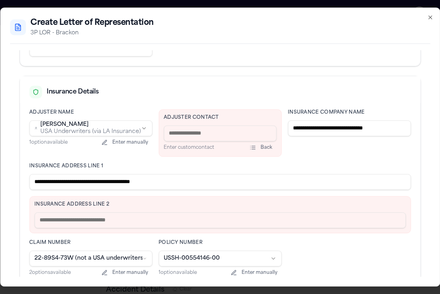
scroll to position [159, 0]
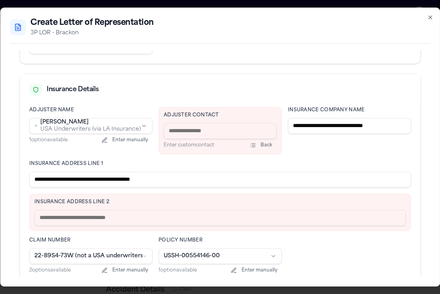
drag, startPoint x: 186, startPoint y: 180, endPoint x: 117, endPoint y: 179, distance: 68.8
click at [117, 179] on input "**********" at bounding box center [219, 180] width 381 height 16
type input "**********"
click at [76, 225] on input "text" at bounding box center [219, 218] width 371 height 16
paste input "**********"
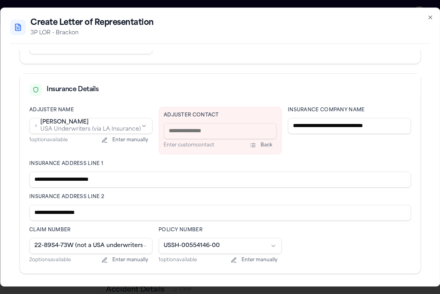
type input "**********"
click at [215, 126] on input at bounding box center [220, 131] width 113 height 16
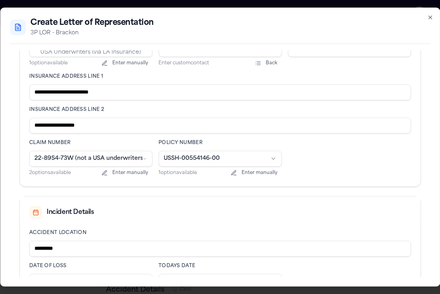
scroll to position [302, 0]
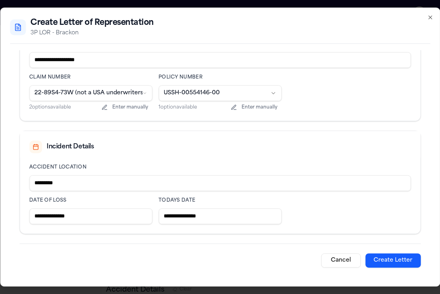
type input "**********"
click at [404, 266] on button "Create Letter" at bounding box center [392, 261] width 55 height 14
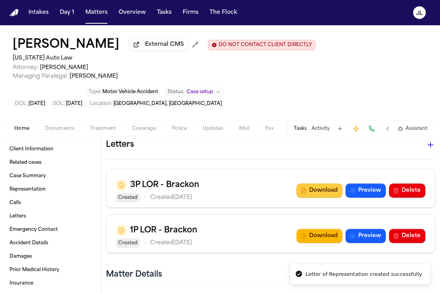
click at [317, 186] on button "Download" at bounding box center [319, 191] width 46 height 14
click at [68, 128] on span "Documents" at bounding box center [59, 129] width 29 height 6
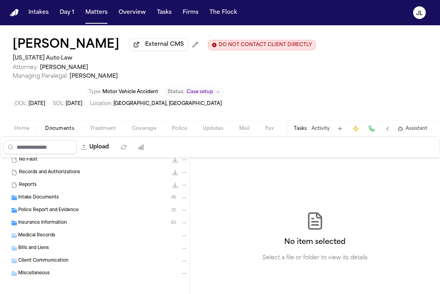
scroll to position [86, 0]
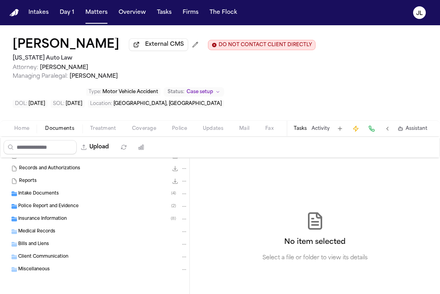
click at [56, 217] on span "Insurance Information" at bounding box center [42, 219] width 49 height 7
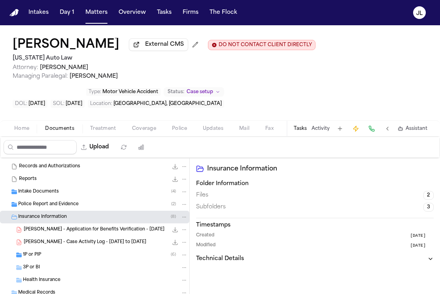
click at [43, 262] on div "1P or PIP ( 6 )" at bounding box center [94, 255] width 189 height 13
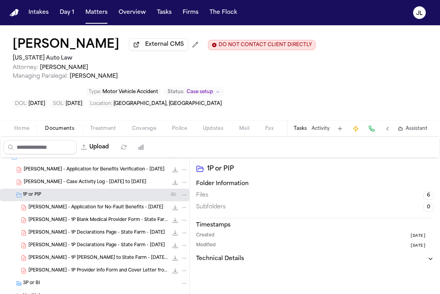
scroll to position [147, 0]
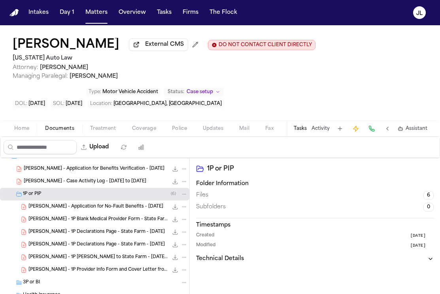
click at [63, 261] on span "J. Feltrin - 1P LOR to State Farm - 9.24.25 and Police Report - 8.31.25" at bounding box center [98, 258] width 140 height 7
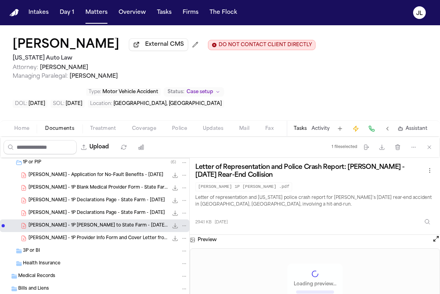
scroll to position [182, 0]
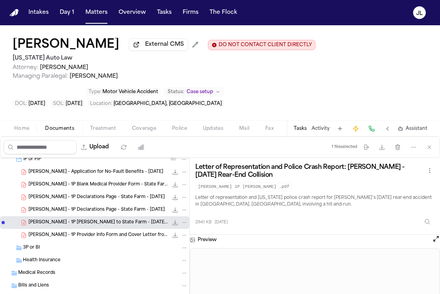
click at [142, 131] on span "Coverage" at bounding box center [144, 129] width 24 height 6
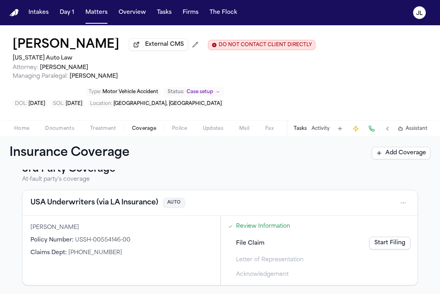
scroll to position [235, 0]
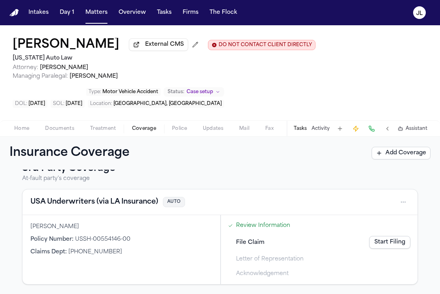
click at [102, 207] on button "USA Underwriters (via LA Insurance)" at bounding box center [94, 202] width 128 height 11
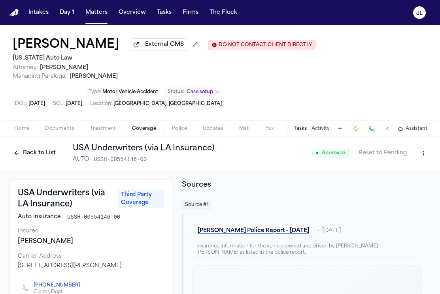
scroll to position [11, 0]
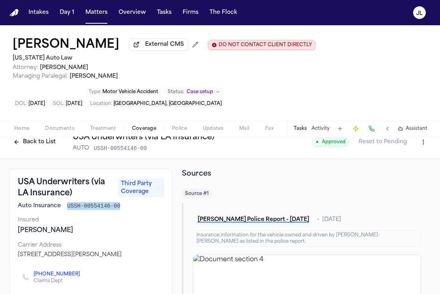
drag, startPoint x: 123, startPoint y: 208, endPoint x: 68, endPoint y: 206, distance: 54.6
click at [68, 206] on div "Auto Insurance USSH-00554146-00" at bounding box center [91, 206] width 146 height 8
copy span "USSH-00554146-00"
click at [28, 124] on div "Home Documents Treatment Coverage Police Updates Mail Fax Demand Workspaces Art…" at bounding box center [220, 129] width 440 height 16
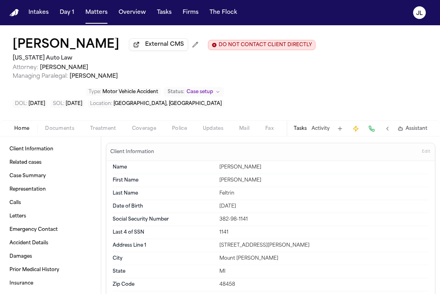
click at [26, 127] on span "Home" at bounding box center [21, 129] width 15 height 6
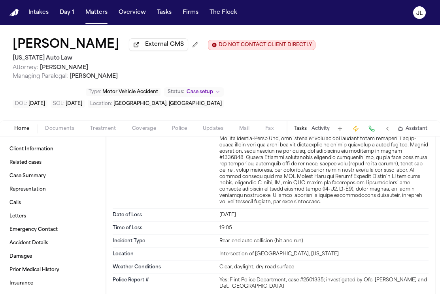
scroll to position [1024, 0]
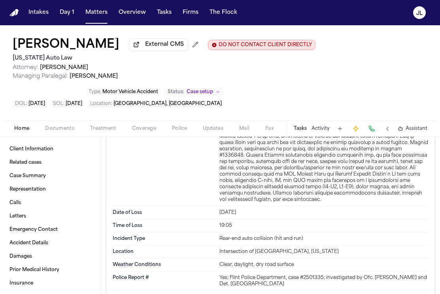
drag, startPoint x: 340, startPoint y: 255, endPoint x: 255, endPoint y: 251, distance: 84.7
click at [255, 251] on div "Intersection of Court Street and Dort Highway, Flint, Michigan" at bounding box center [323, 252] width 209 height 6
copy div "Court Street and Dort Highway, Flint"
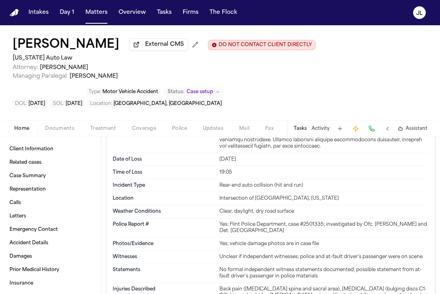
scroll to position [1085, 0]
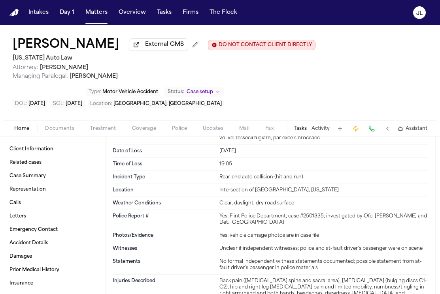
click at [47, 140] on div "Client Information Related cases Case Summary Representation Calls Letters Emer…" at bounding box center [50, 216] width 101 height 158
click at [51, 136] on div "Home Documents Treatment Coverage Police Updates Mail Fax Demand Workspaces Art…" at bounding box center [220, 129] width 440 height 16
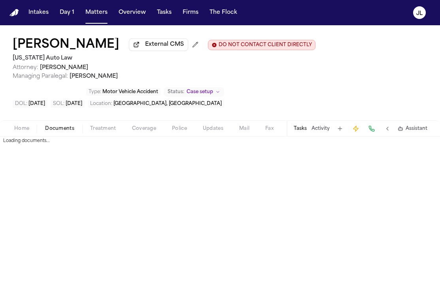
click at [51, 134] on span "button" at bounding box center [59, 133] width 39 height 1
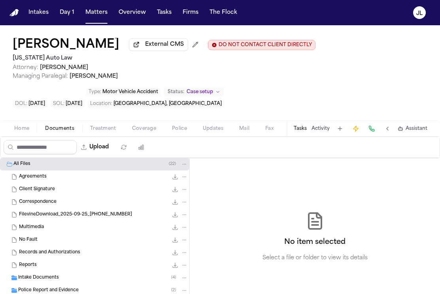
scroll to position [41, 0]
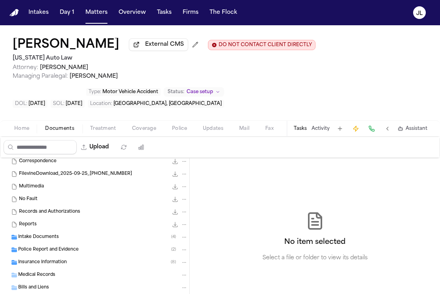
click at [46, 251] on span "Police Report and Evidence" at bounding box center [48, 250] width 60 height 7
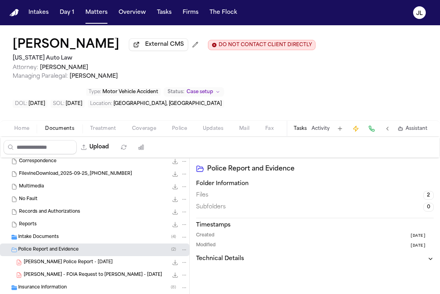
click at [69, 263] on span "J. Feltran - Flint Police Report - 8.31.25" at bounding box center [68, 263] width 89 height 7
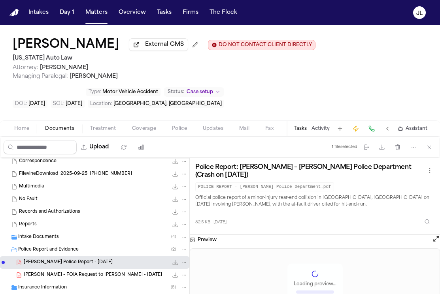
click at [178, 264] on button "File: J. Feltran - Flint Police Report - 8.31.25" at bounding box center [175, 263] width 8 height 8
click at [20, 132] on span "Home" at bounding box center [21, 129] width 15 height 6
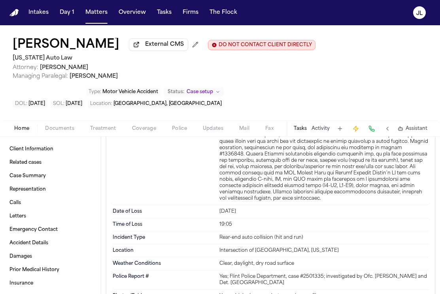
scroll to position [1027, 0]
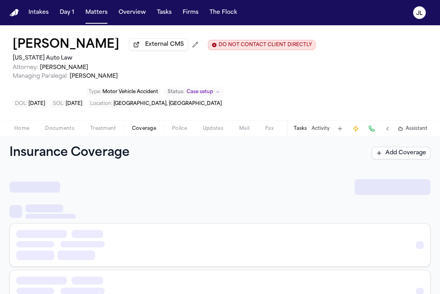
click at [140, 132] on span "Coverage" at bounding box center [144, 129] width 24 height 6
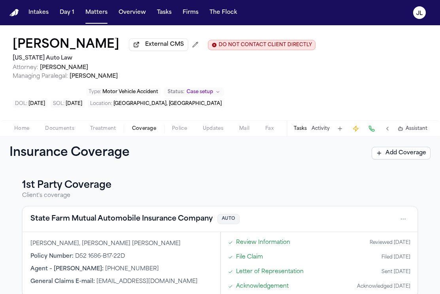
click at [66, 225] on button "State Farm Mutual Automobile Insurance Company" at bounding box center [121, 219] width 182 height 11
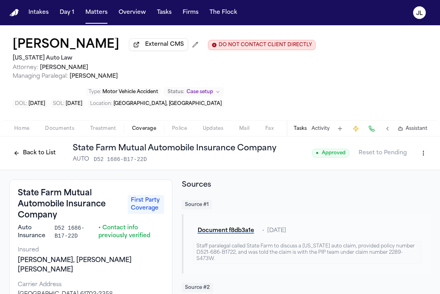
click at [34, 151] on button "Back to List" at bounding box center [34, 153] width 50 height 13
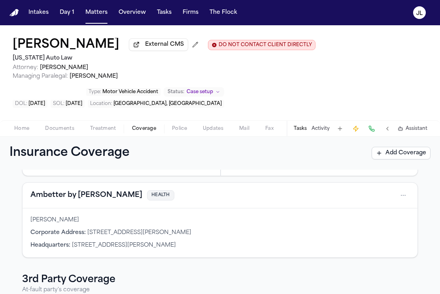
scroll to position [235, 0]
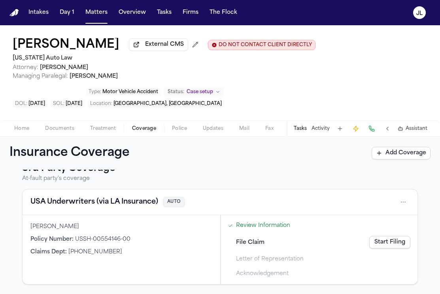
click at [94, 205] on button "USA Underwriters (via LA Insurance)" at bounding box center [94, 202] width 128 height 11
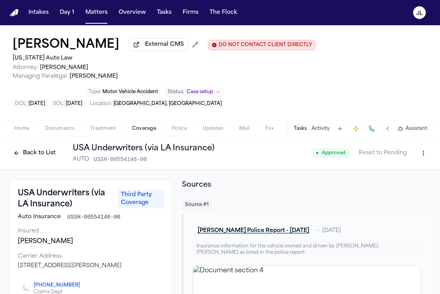
click at [20, 157] on button "Back to List" at bounding box center [34, 153] width 50 height 13
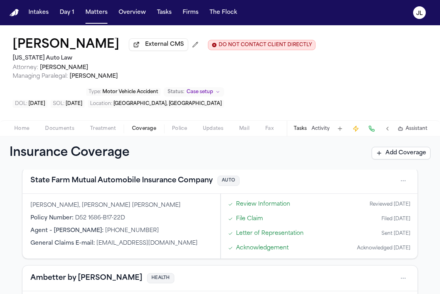
scroll to position [36, 0]
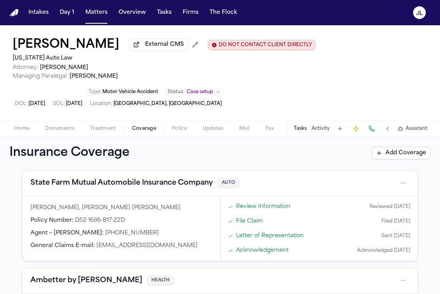
click at [25, 129] on span "Home" at bounding box center [21, 129] width 15 height 6
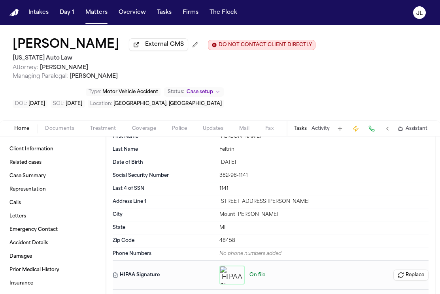
scroll to position [43, 0]
click at [138, 129] on span "Coverage" at bounding box center [144, 129] width 24 height 6
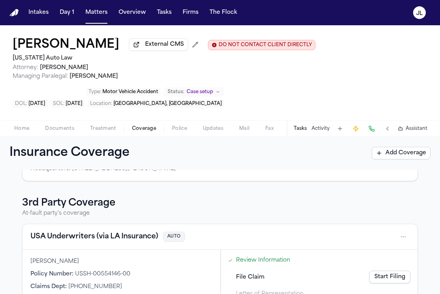
scroll to position [235, 0]
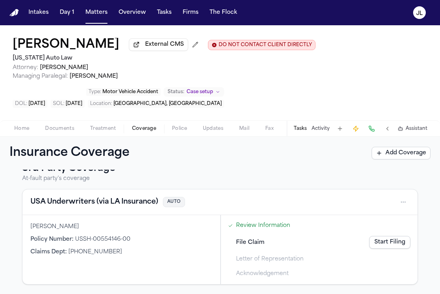
click at [117, 206] on button "USA Underwriters (via LA Insurance)" at bounding box center [94, 202] width 128 height 11
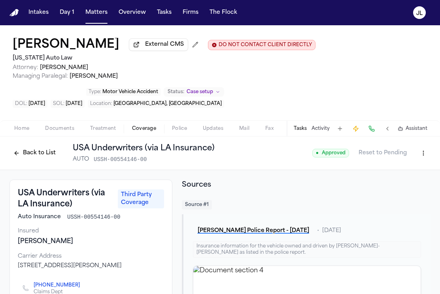
click at [30, 155] on button "Back to List" at bounding box center [34, 153] width 50 height 13
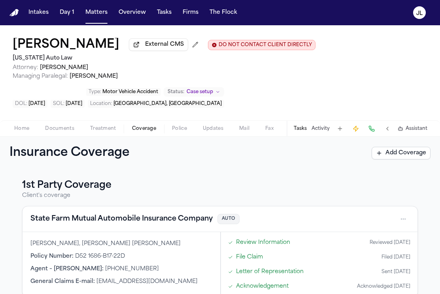
click at [20, 127] on span "Home" at bounding box center [21, 129] width 15 height 6
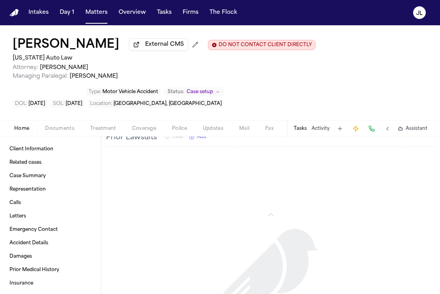
scroll to position [1538, 0]
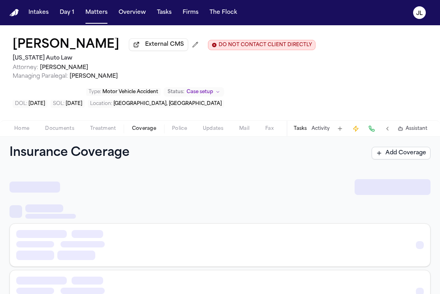
click at [148, 129] on span "Coverage" at bounding box center [144, 129] width 24 height 6
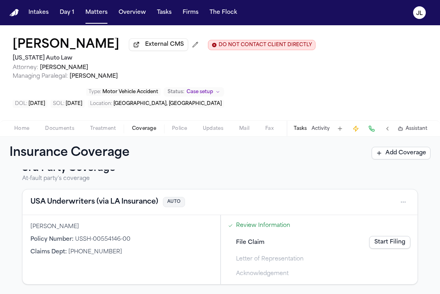
scroll to position [235, 0]
click at [119, 201] on button "USA Underwriters (via LA Insurance)" at bounding box center [94, 202] width 128 height 11
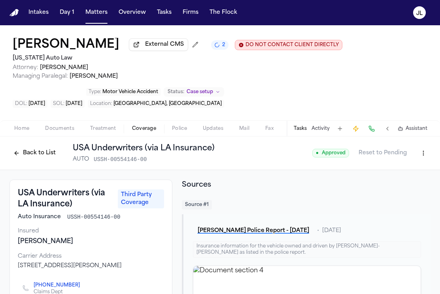
click at [421, 160] on html "Intakes Day 1 Matters Overview Tasks Firms The Flock JL Jackie Feltrin External…" at bounding box center [220, 147] width 440 height 294
click at [406, 172] on div "Edit Coverage" at bounding box center [396, 172] width 66 height 13
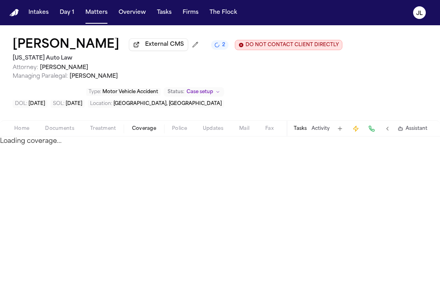
select select "**********"
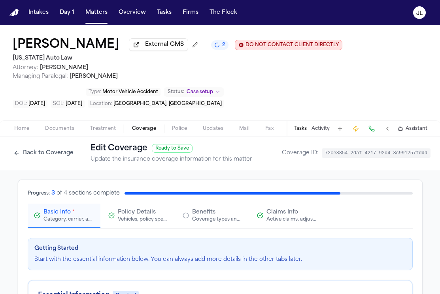
click at [292, 217] on span "Claims Info" at bounding box center [282, 213] width 32 height 8
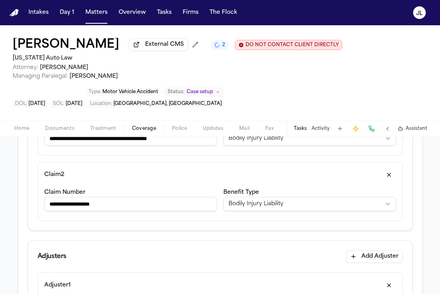
scroll to position [250, 0]
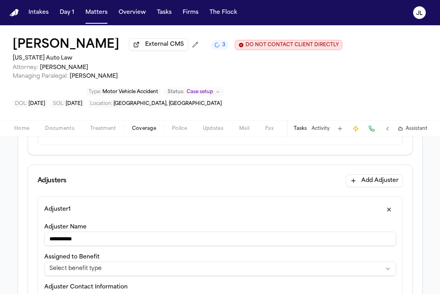
click at [389, 211] on button "button" at bounding box center [389, 210] width 14 height 13
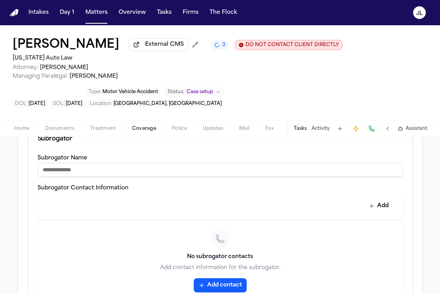
scroll to position [468, 0]
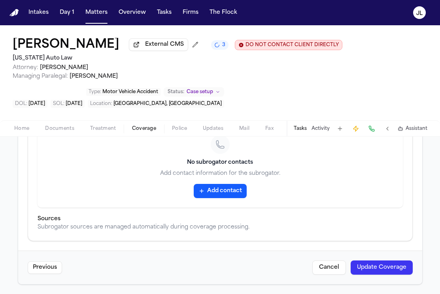
click at [391, 275] on div "Previous Cancel Update Coverage" at bounding box center [220, 268] width 404 height 34
click at [391, 265] on button "Update Coverage" at bounding box center [382, 268] width 62 height 14
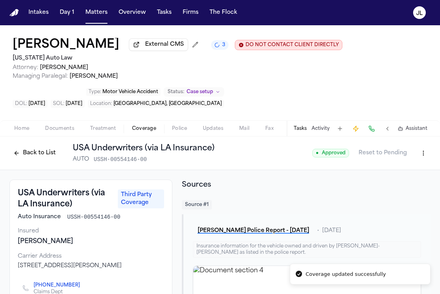
click at [417, 154] on html "Coverage updated successfully Intakes Day 1 Matters Overview Tasks Firms The Fl…" at bounding box center [220, 147] width 440 height 294
click at [411, 168] on div "Edit Coverage" at bounding box center [396, 172] width 66 height 13
select select "**********"
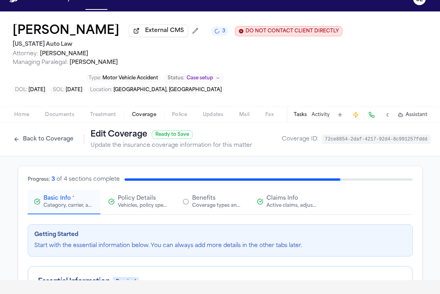
click at [295, 197] on span "Claims Info" at bounding box center [282, 199] width 32 height 8
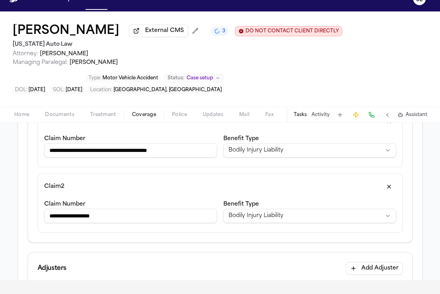
scroll to position [157, 0]
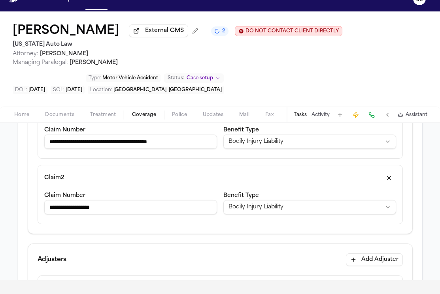
drag, startPoint x: 64, startPoint y: 210, endPoint x: 38, endPoint y: 210, distance: 26.9
click at [38, 210] on div "**********" at bounding box center [220, 194] width 365 height 59
paste input "******"
click at [133, 209] on input "**********" at bounding box center [130, 207] width 173 height 14
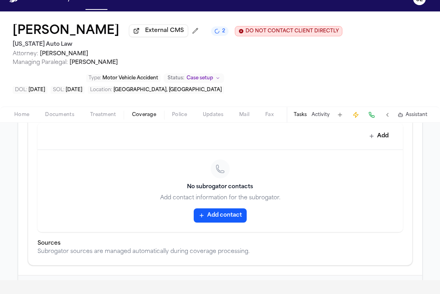
scroll to position [649, 0]
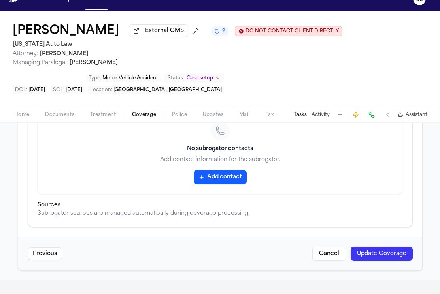
type input "**********"
click at [394, 247] on button "Update Coverage" at bounding box center [382, 254] width 62 height 14
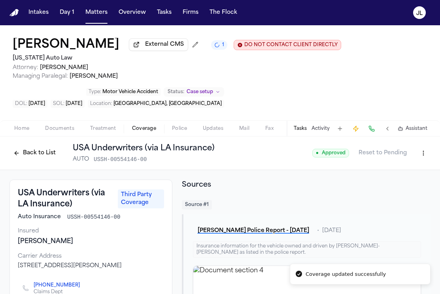
click at [45, 134] on span "button" at bounding box center [59, 133] width 39 height 1
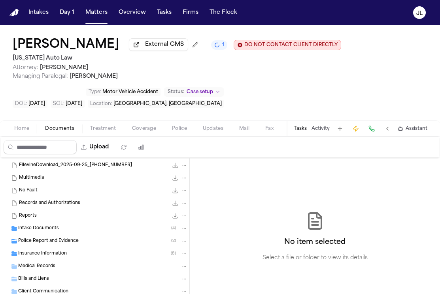
scroll to position [86, 0]
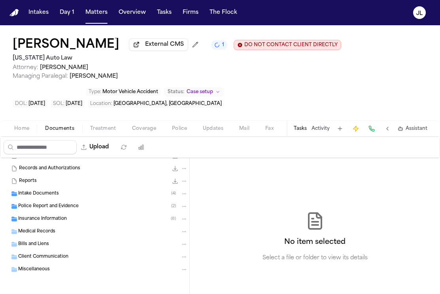
click at [58, 217] on span "Insurance Information" at bounding box center [42, 219] width 49 height 7
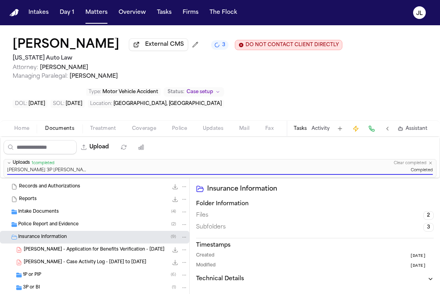
click at [149, 129] on span "Coverage" at bounding box center [144, 129] width 24 height 6
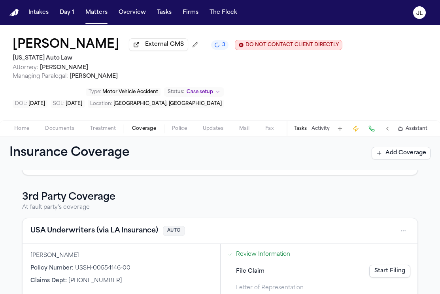
scroll to position [206, 0]
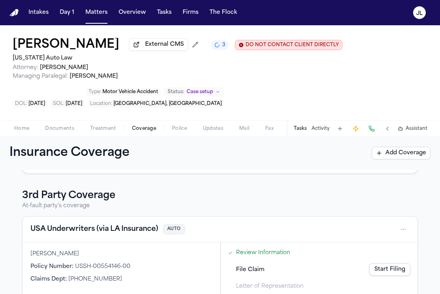
click at [384, 268] on link "Start Filing" at bounding box center [389, 270] width 41 height 13
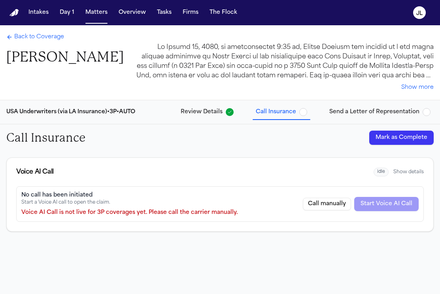
click at [394, 135] on button "Mark as Complete" at bounding box center [401, 138] width 64 height 14
click at [377, 104] on div "USA Underwriters (via LA Insurance) • 3P • AUTO Review Details Call Insurance S…" at bounding box center [220, 112] width 440 height 24
click at [377, 112] on span "Send a Letter of Representation" at bounding box center [374, 112] width 90 height 8
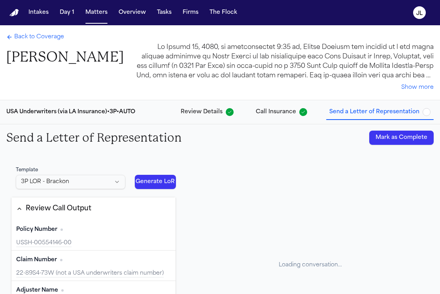
click at [383, 139] on button "Mark as Complete" at bounding box center [401, 138] width 64 height 14
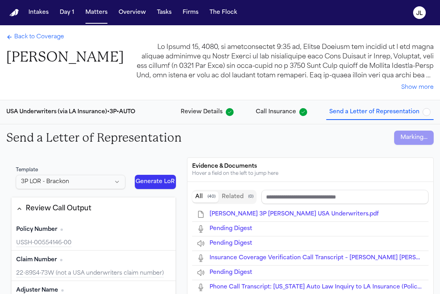
click at [24, 35] on span "Back to Coverage" at bounding box center [39, 37] width 50 height 8
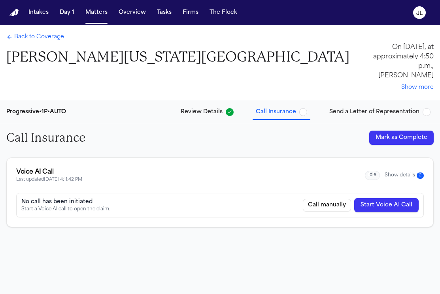
click at [400, 172] on button "Show details 2" at bounding box center [404, 175] width 39 height 7
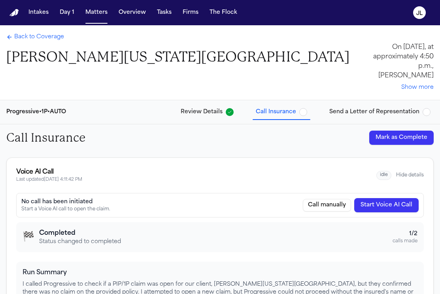
click at [39, 38] on span "Back to Coverage" at bounding box center [39, 37] width 50 height 8
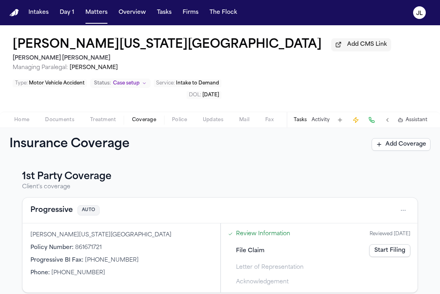
click at [49, 221] on div "Progressive AUTO" at bounding box center [220, 211] width 395 height 26
click at [50, 216] on button "Progressive" at bounding box center [51, 210] width 42 height 11
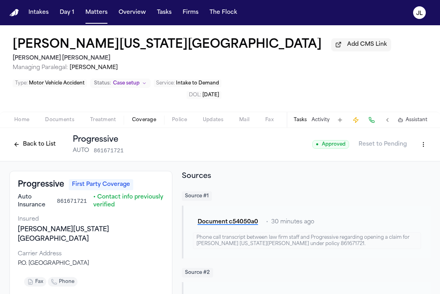
click at [34, 146] on button "Back to List" at bounding box center [34, 144] width 50 height 13
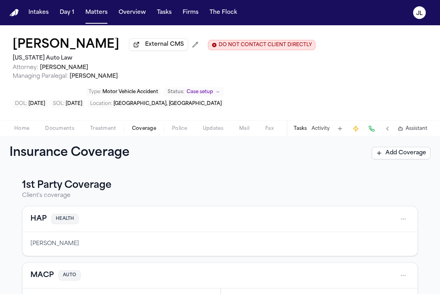
click at [139, 130] on span "Coverage" at bounding box center [144, 129] width 24 height 6
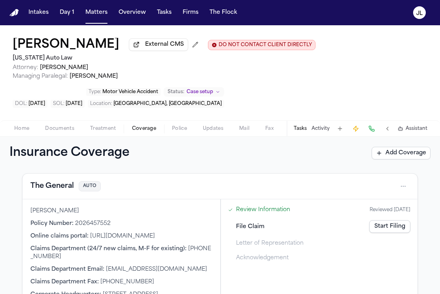
scroll to position [330, 0]
click at [62, 191] on button "The General" at bounding box center [51, 186] width 43 height 11
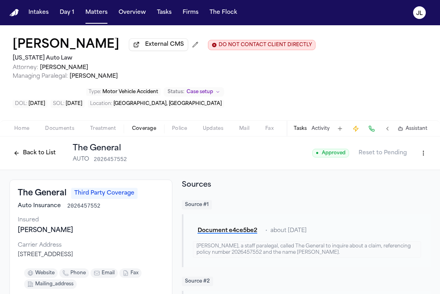
click at [25, 153] on button "Back to List" at bounding box center [34, 153] width 50 height 13
